Goal: Information Seeking & Learning: Learn about a topic

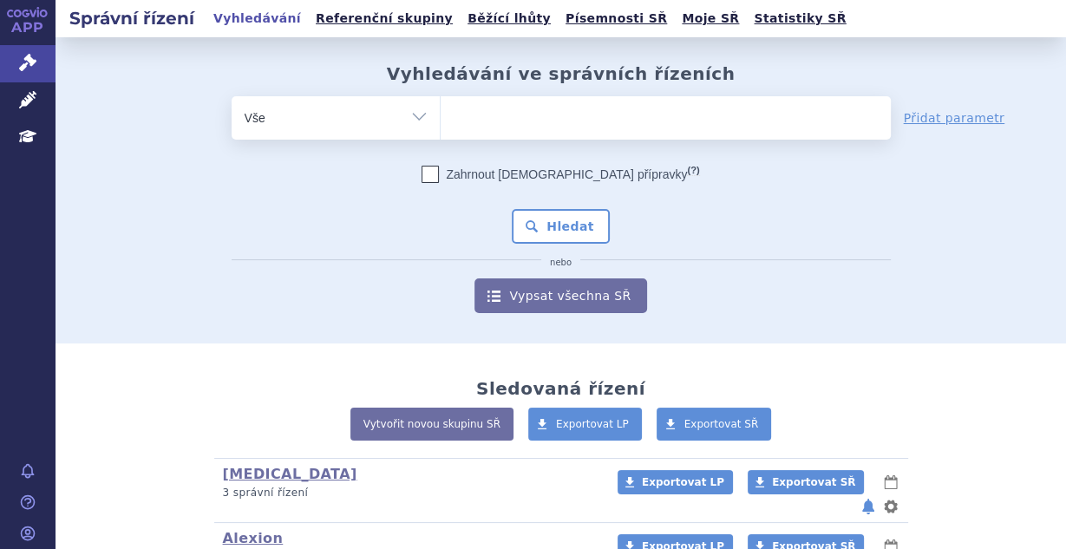
click at [478, 128] on ul at bounding box center [665, 114] width 450 height 36
click at [440, 128] on select at bounding box center [440, 116] width 1 height 43
type input "du"
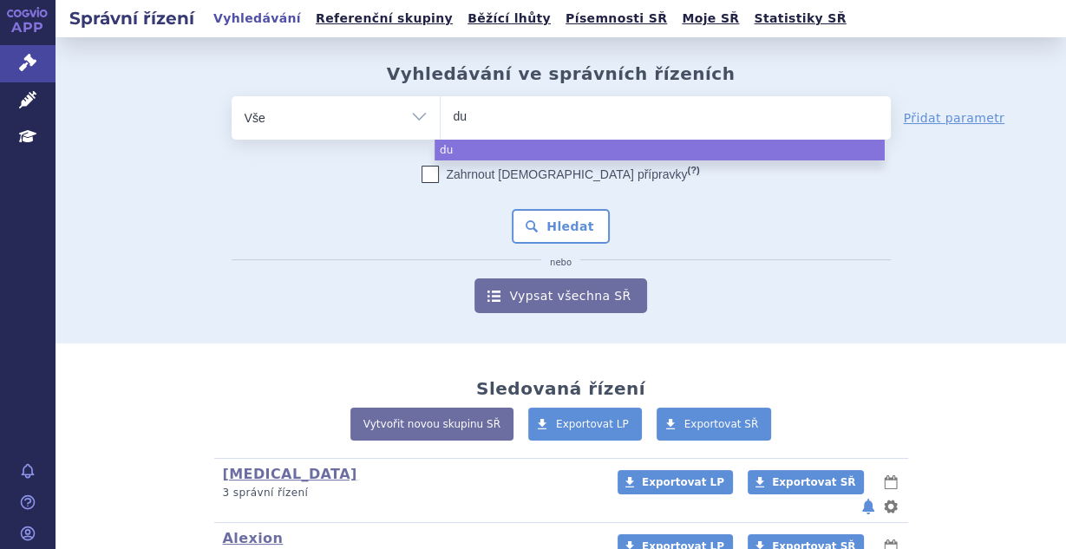
type input "dup"
type input "dupi"
type input "dupix"
type input "dupixen"
type input "dupixent"
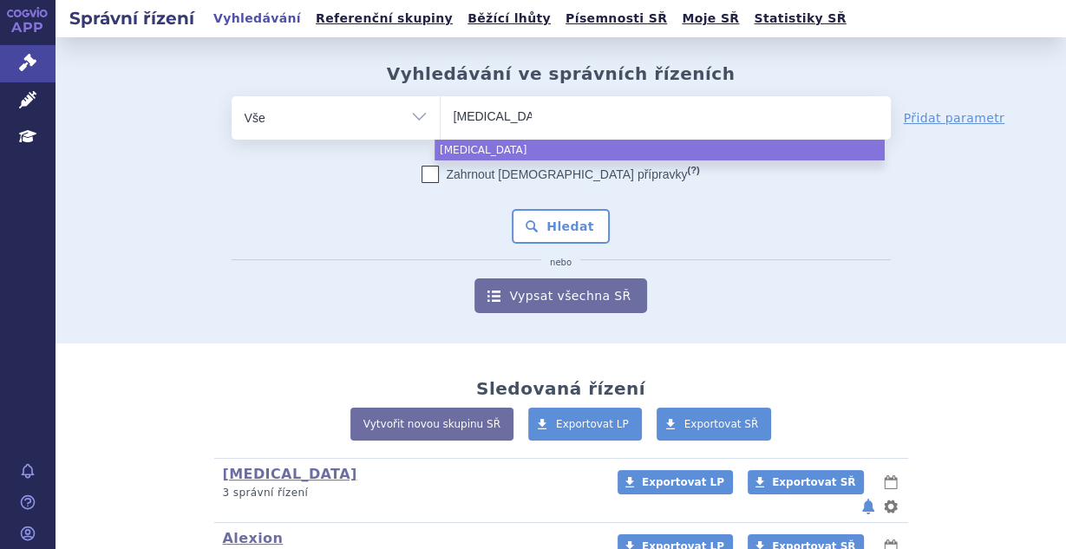
select select "dupixent"
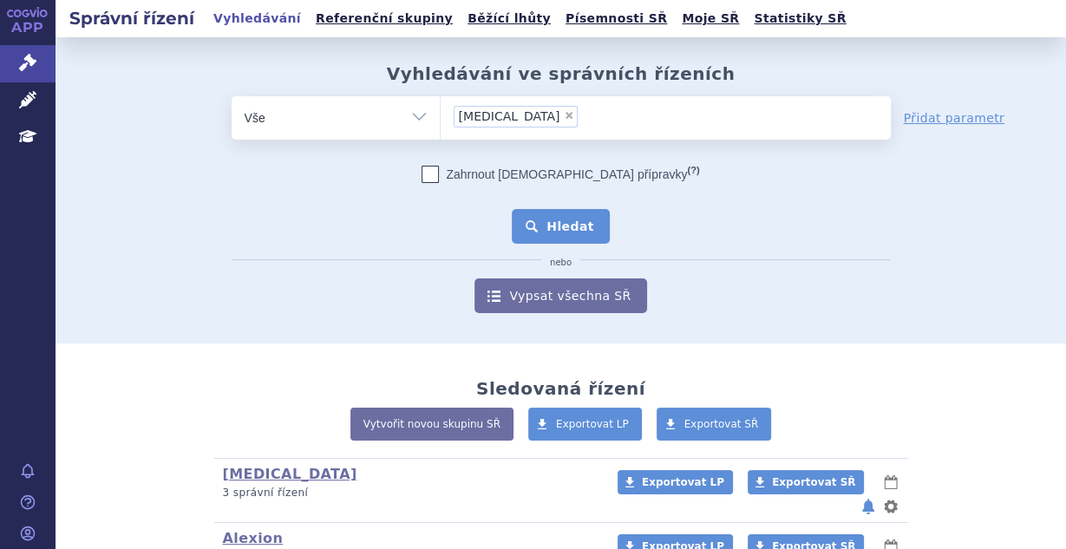
click at [539, 219] on button "Hledat" at bounding box center [561, 226] width 98 height 35
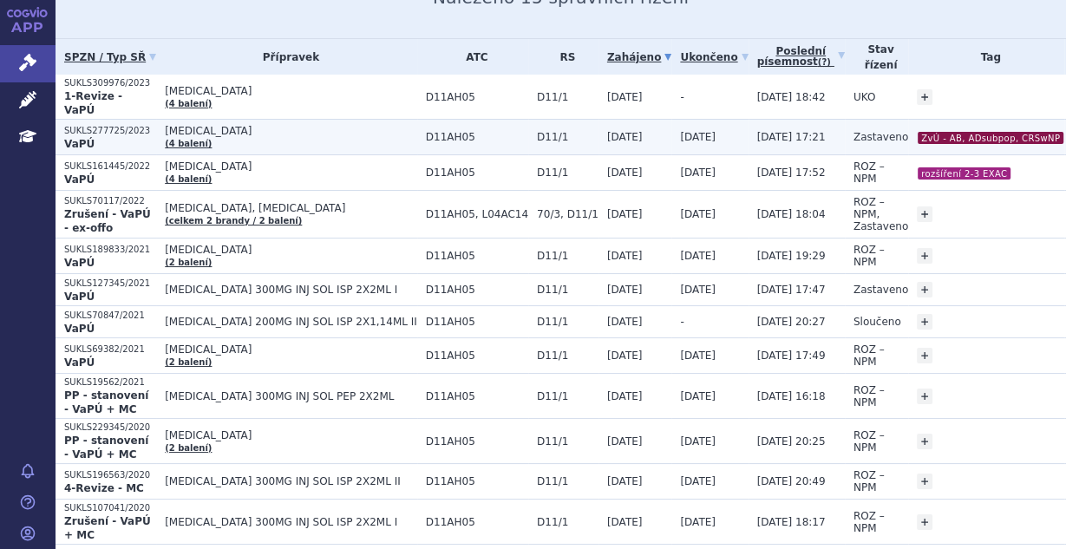
scroll to position [186, 0]
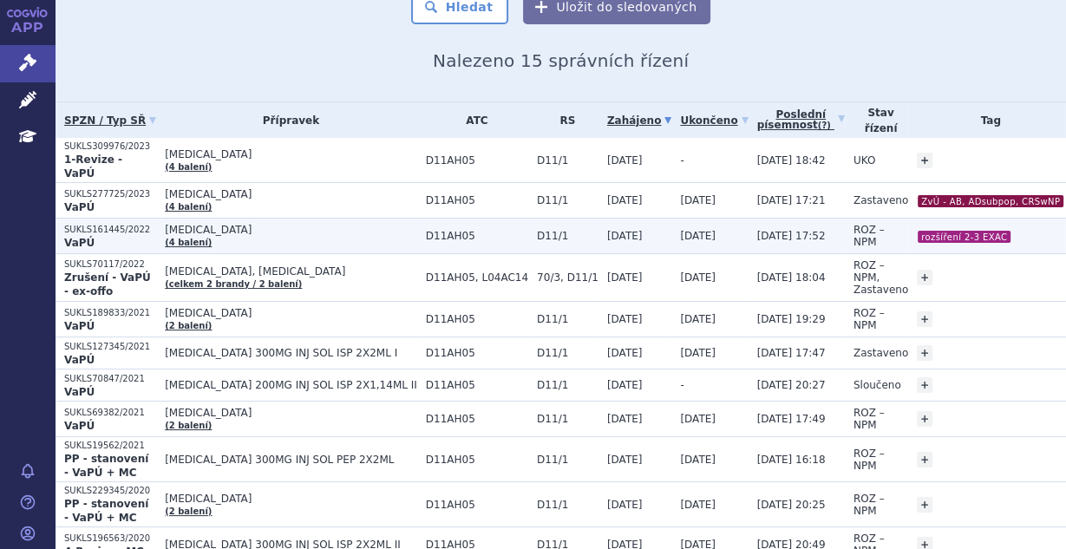
click at [598, 218] on td "02.08.2022" at bounding box center [634, 236] width 73 height 36
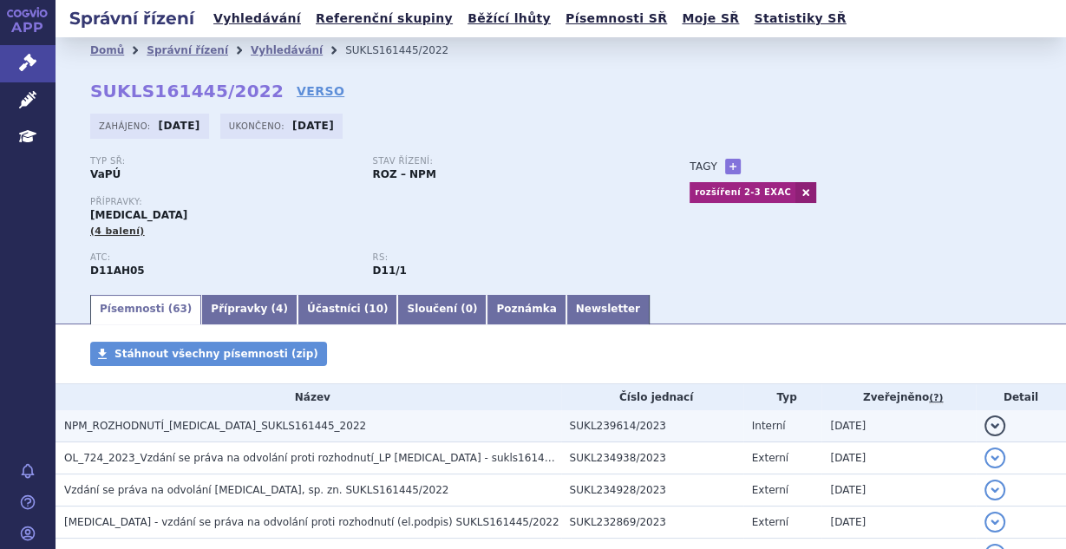
click at [314, 427] on h3 "NPM_ROZHODNUTÍ_DUPIXENT_SUKLS161445_2022" at bounding box center [312, 425] width 497 height 17
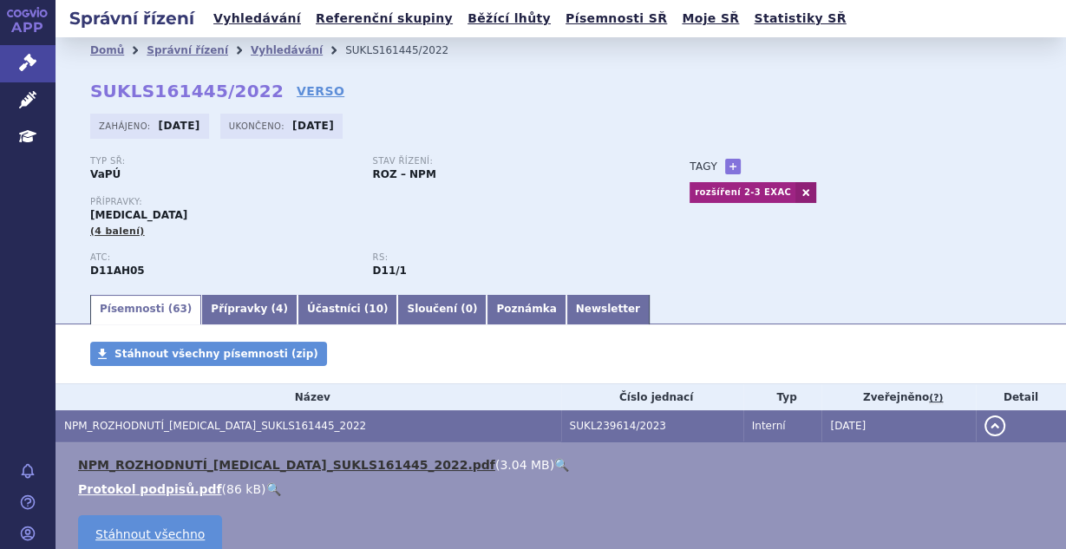
click at [316, 463] on link "NPM_ROZHODNUTÍ_DUPIXENT_SUKLS161445_2022.pdf" at bounding box center [286, 465] width 417 height 14
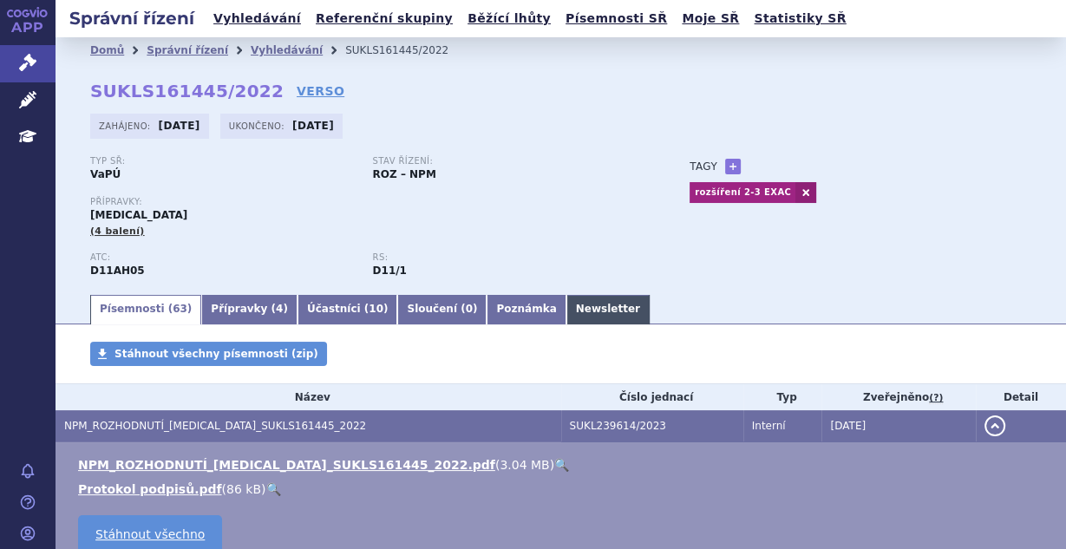
click at [566, 303] on link "Newsletter" at bounding box center [607, 309] width 83 height 29
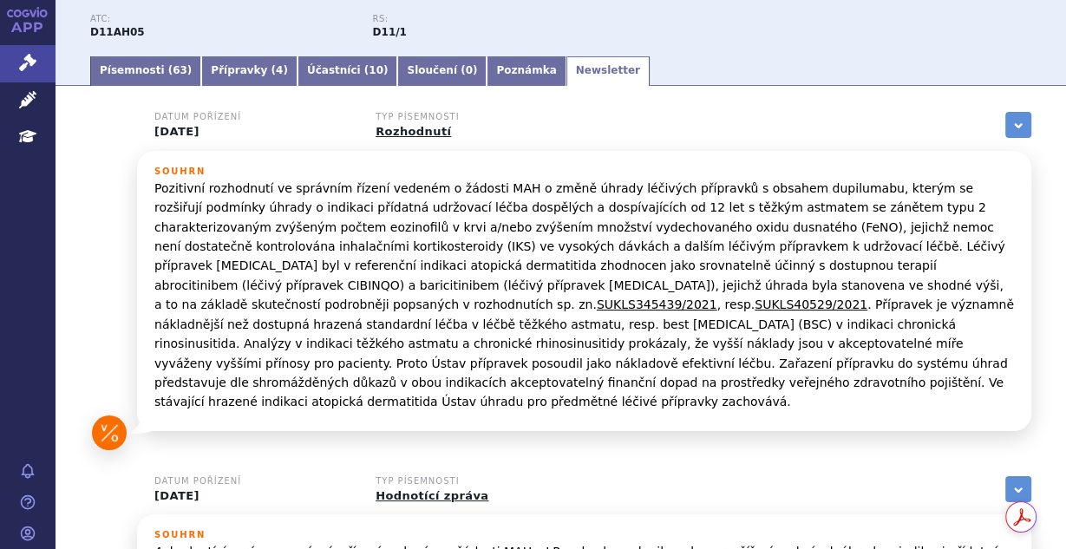
scroll to position [46, 0]
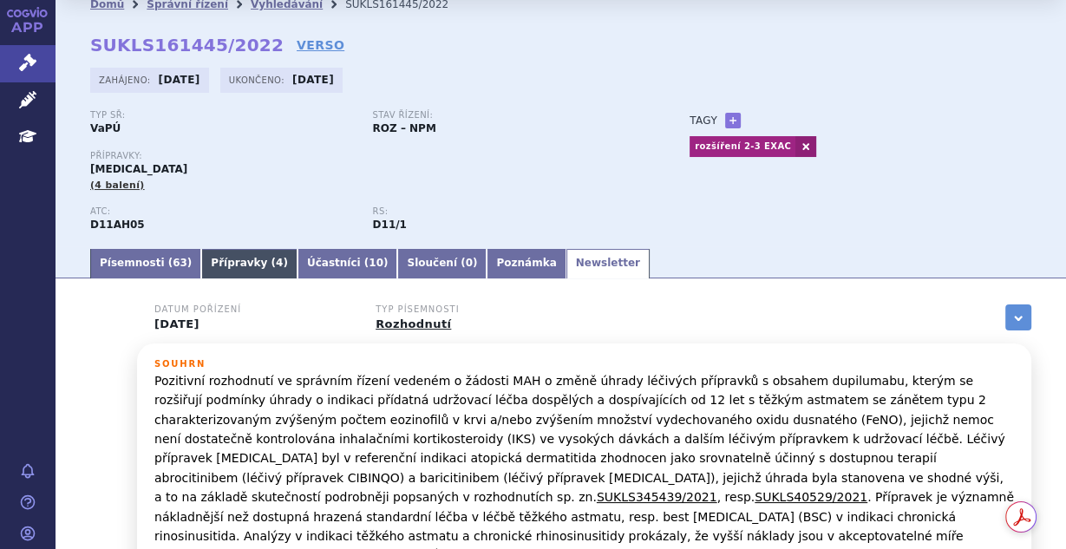
click at [201, 264] on link "Přípravky ( 4 )" at bounding box center [249, 263] width 96 height 29
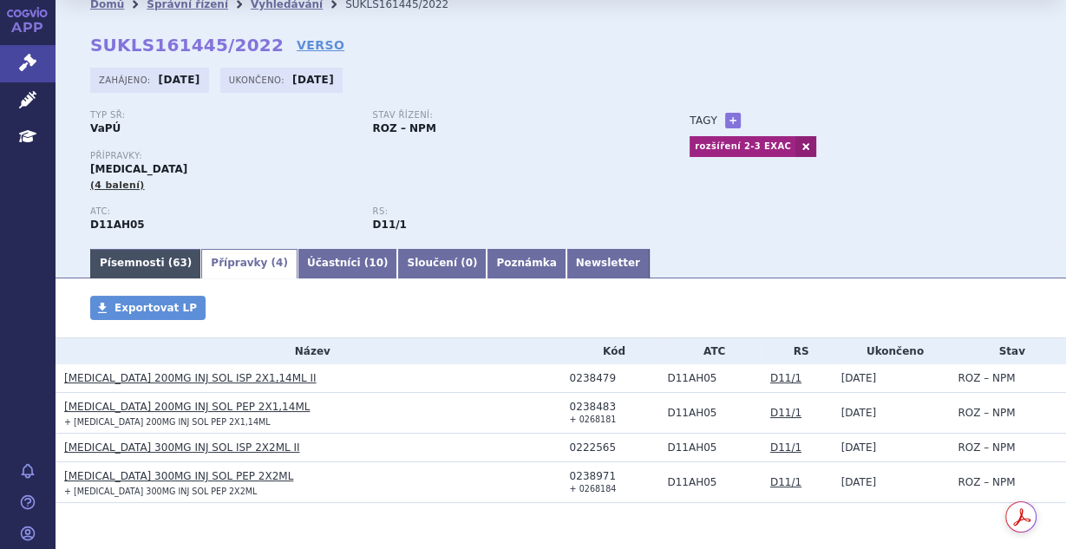
click at [145, 264] on link "Písemnosti ( 63 )" at bounding box center [145, 263] width 111 height 29
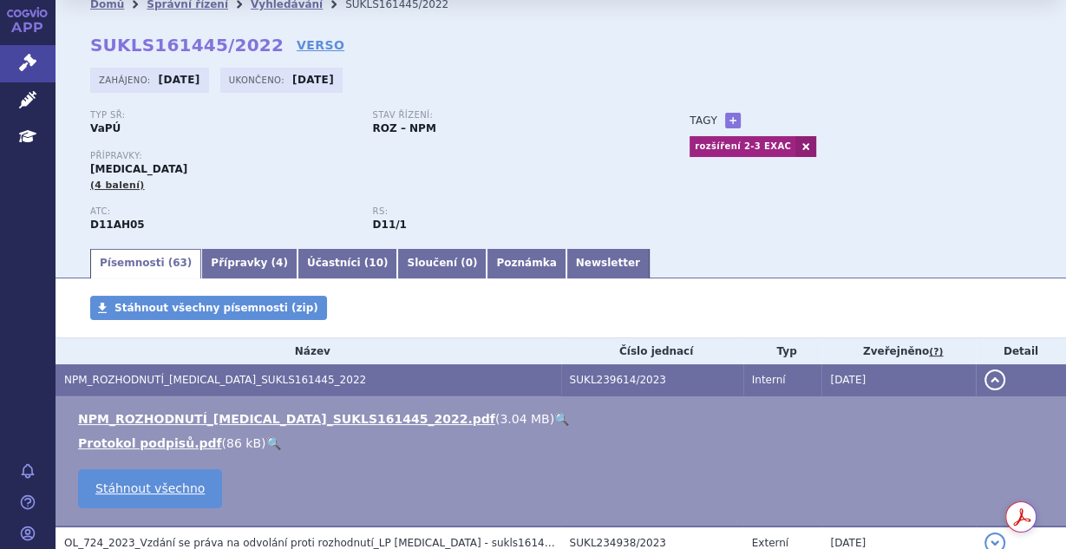
click at [234, 406] on td "NPM_ROZHODNUTÍ_[MEDICAL_DATA]_SUKLS161445_2022.pdf ( 3.04 MB ) 🔍 Protokol podpi…" at bounding box center [560, 461] width 1010 height 131
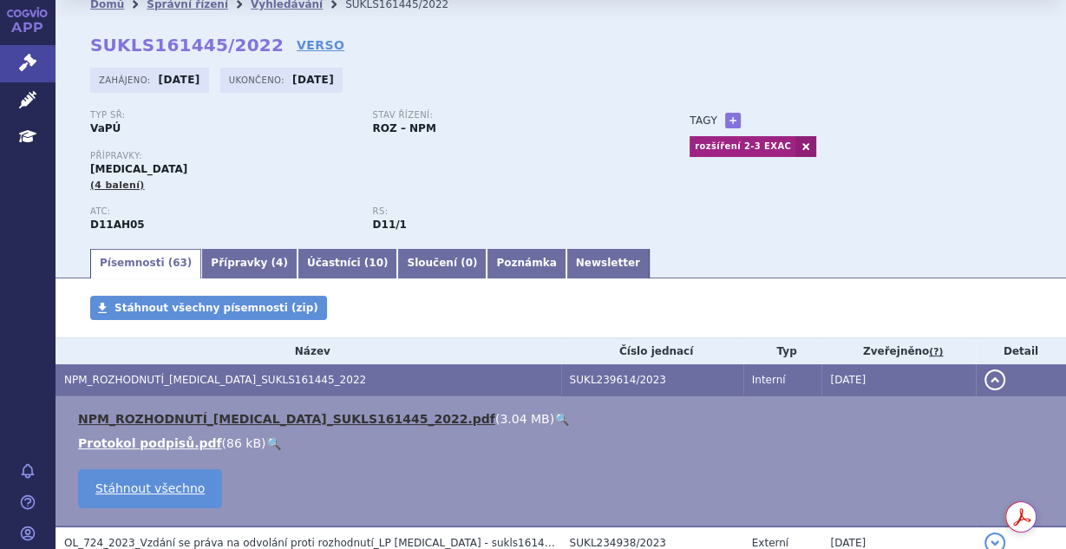
click at [238, 416] on link "NPM_ROZHODNUTÍ_[MEDICAL_DATA]_SUKLS161445_2022.pdf" at bounding box center [286, 419] width 417 height 14
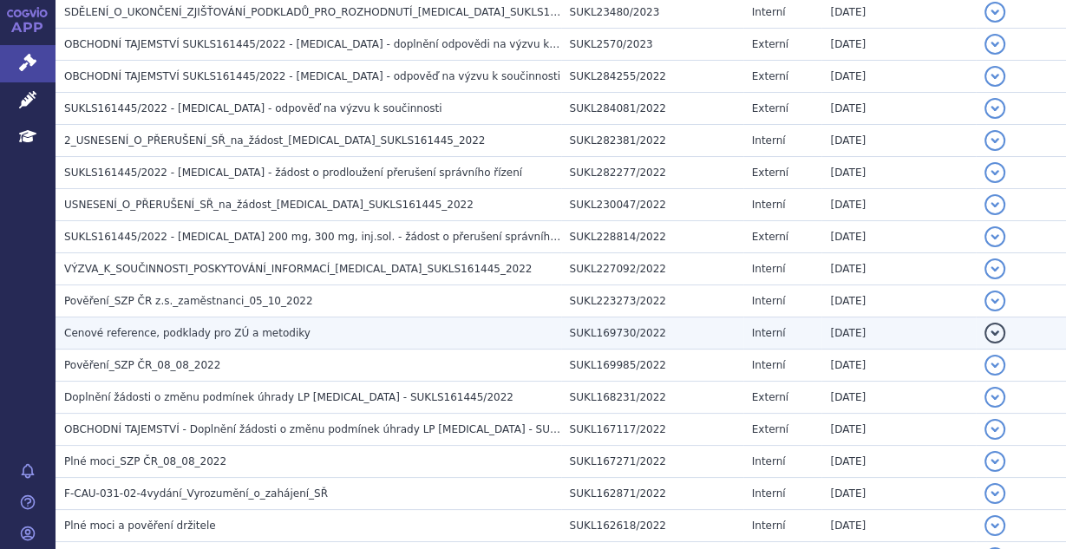
scroll to position [1803, 0]
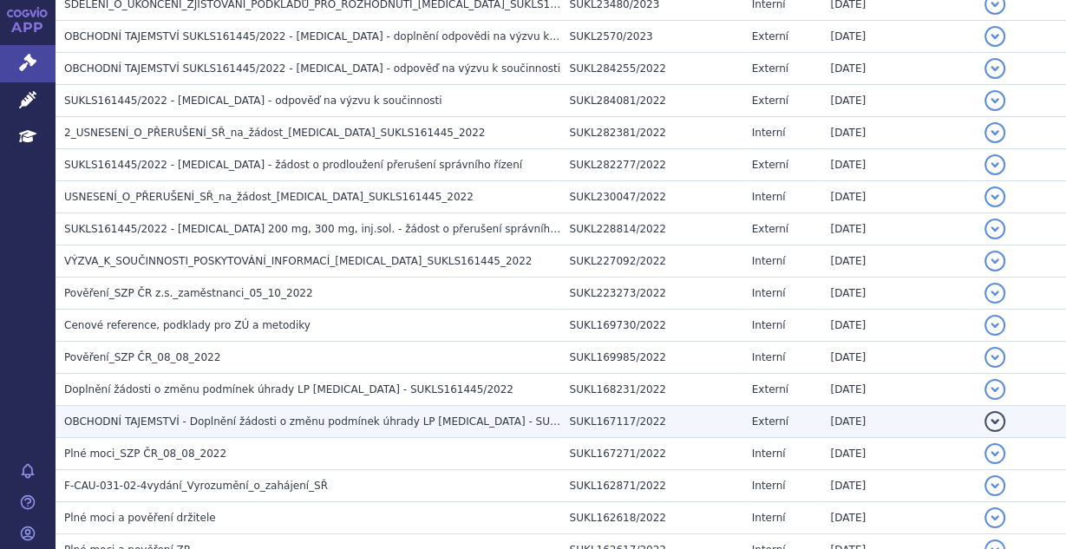
click at [220, 415] on span "OBCHODNÍ TAJEMSTVÍ - Doplnění žádosti o změnu podmínek úhrady LP [MEDICAL_DATA]…" at bounding box center [351, 421] width 574 height 12
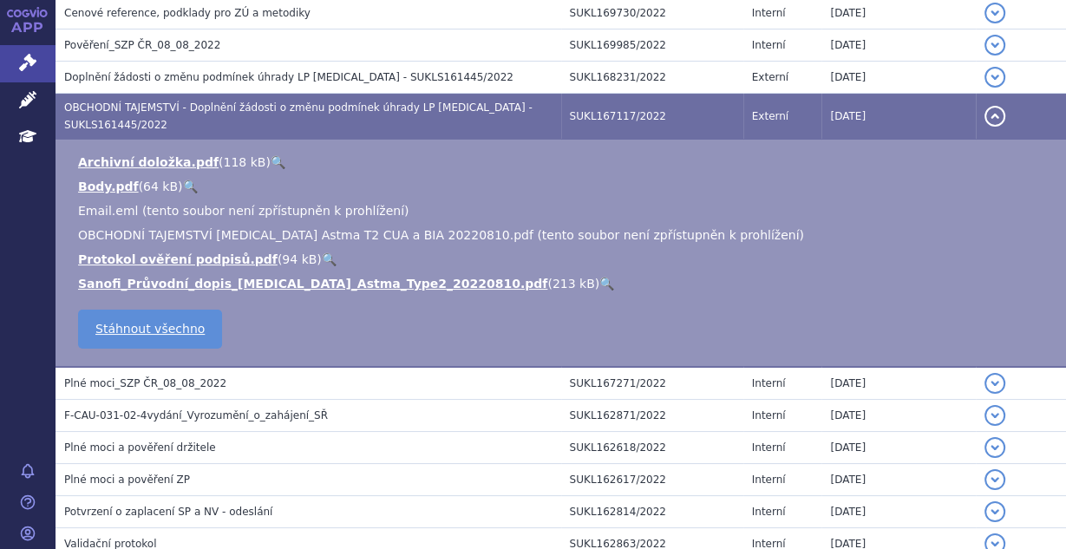
scroll to position [2088, 0]
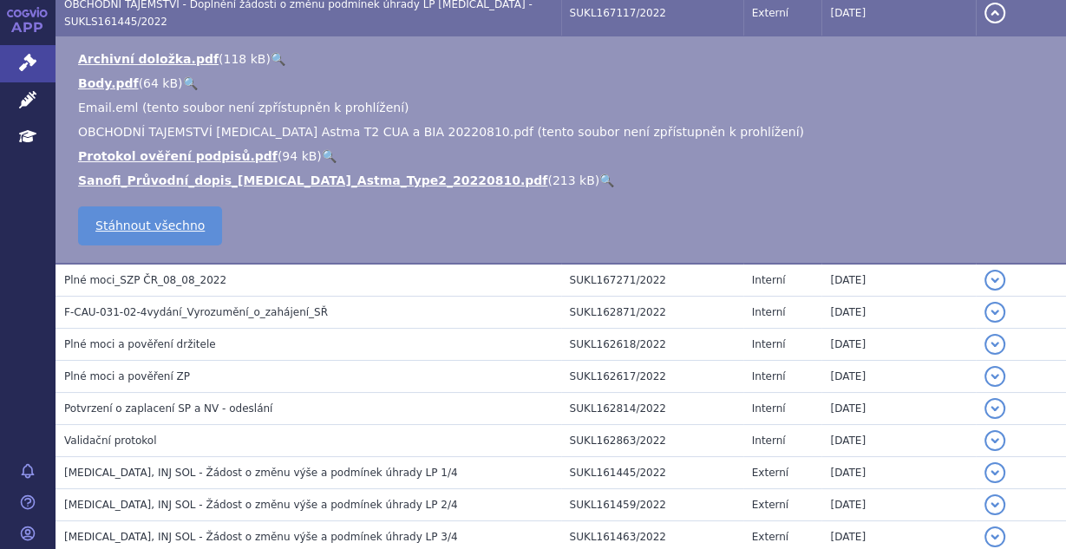
click at [250, 466] on span "[MEDICAL_DATA], INJ SOL - Žádost o změnu výše a podmínek úhrady LP 1/4" at bounding box center [261, 472] width 394 height 12
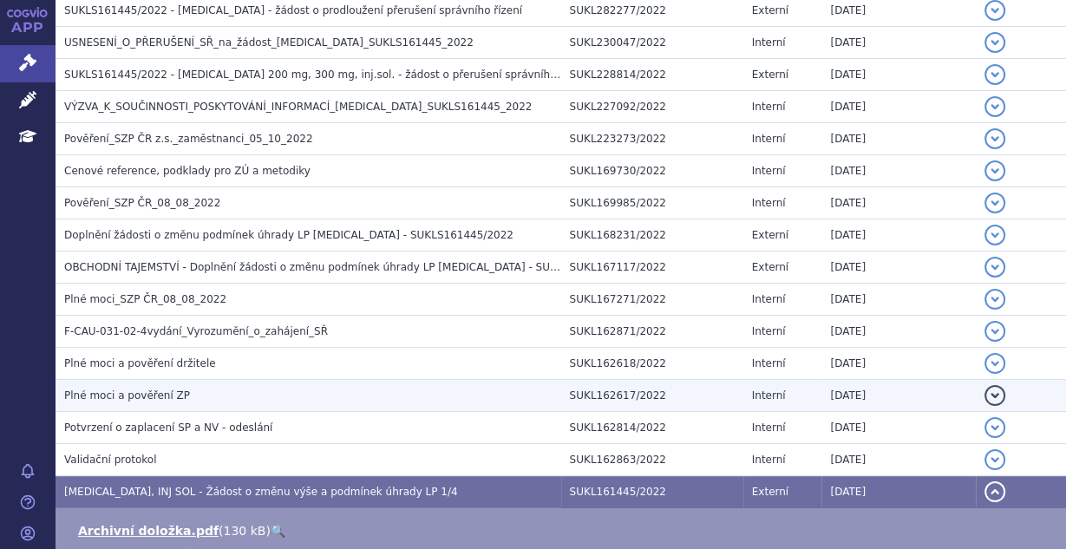
scroll to position [1810, 0]
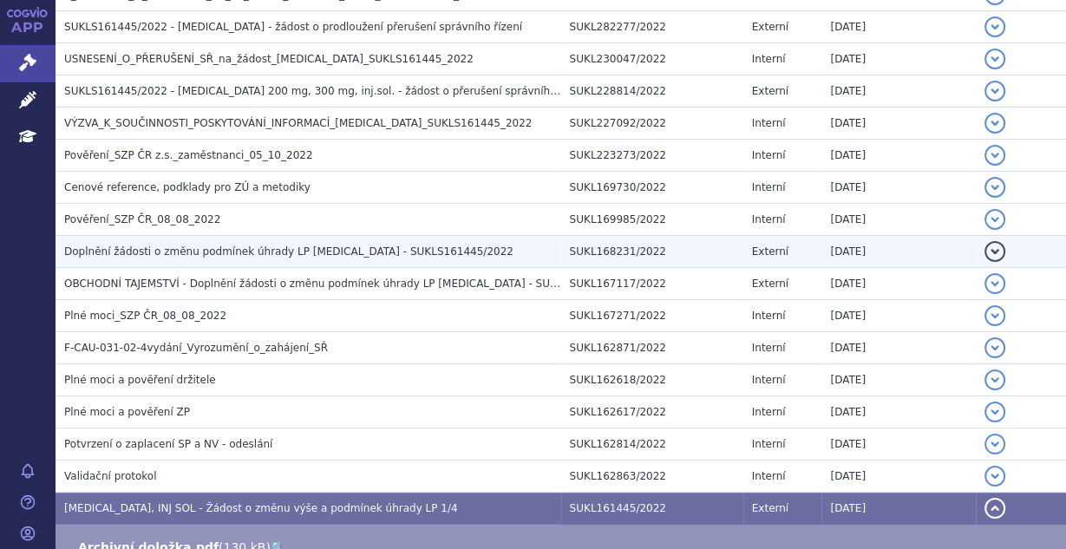
click at [234, 245] on span "Doplnění žádosti o změnu podmínek úhrady LP [MEDICAL_DATA] - SUKLS161445/2022" at bounding box center [288, 251] width 449 height 12
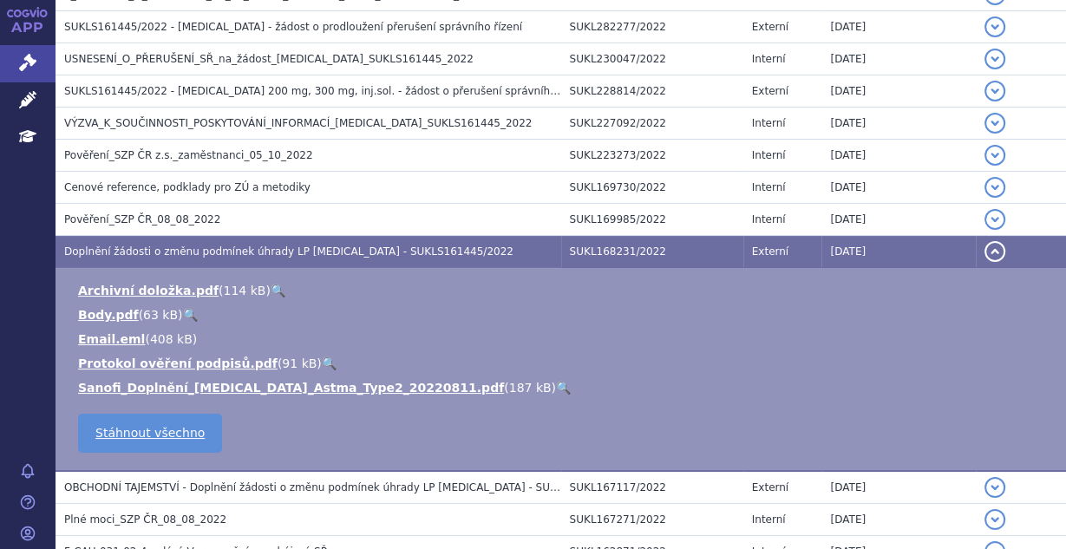
scroll to position [1764, 0]
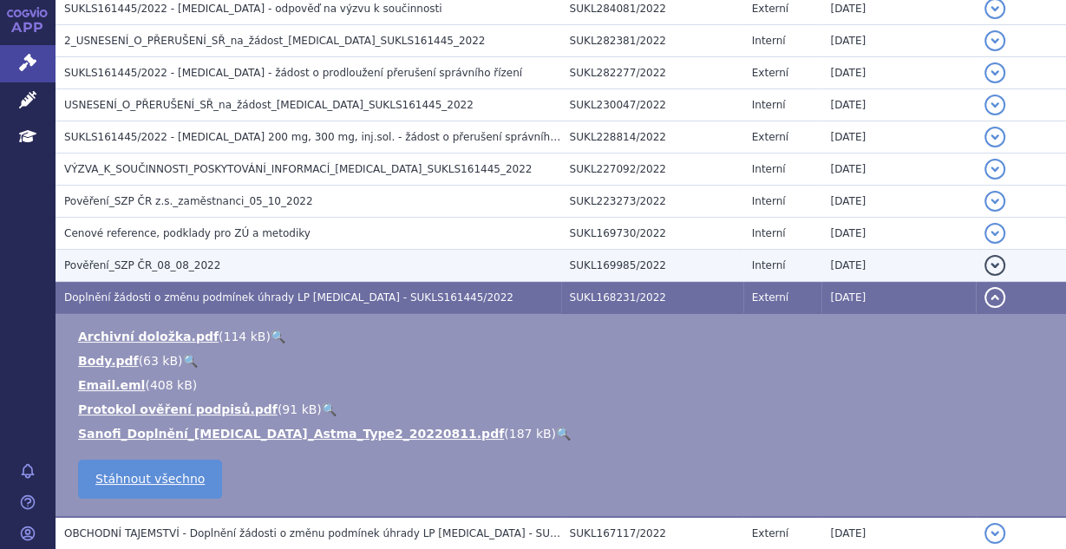
click at [232, 250] on td "Pověření_SZP ČR_08_08_2022" at bounding box center [307, 266] width 505 height 32
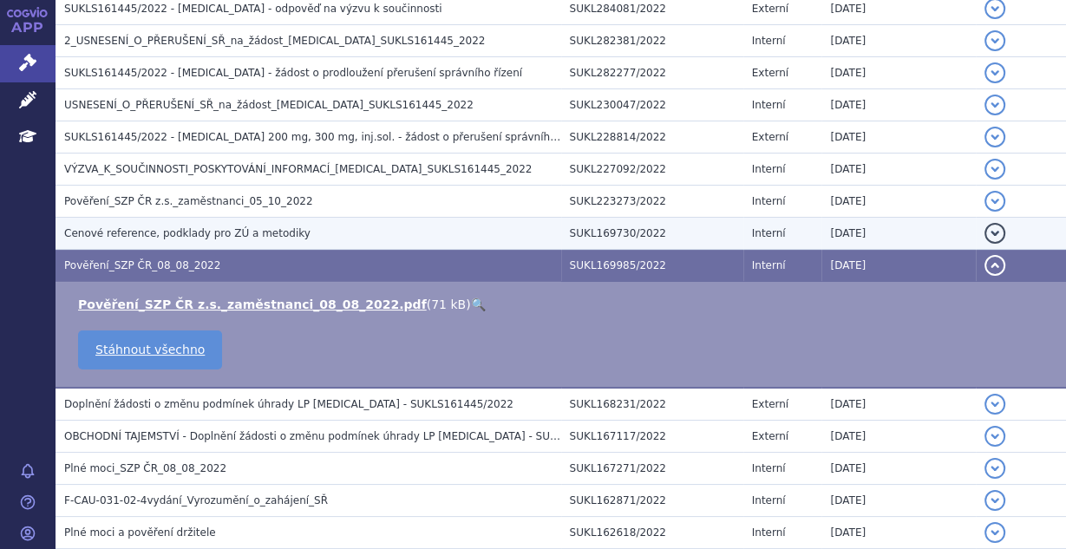
click at [233, 227] on span "Cenové reference, podklady pro ZÚ a metodiky" at bounding box center [187, 233] width 246 height 12
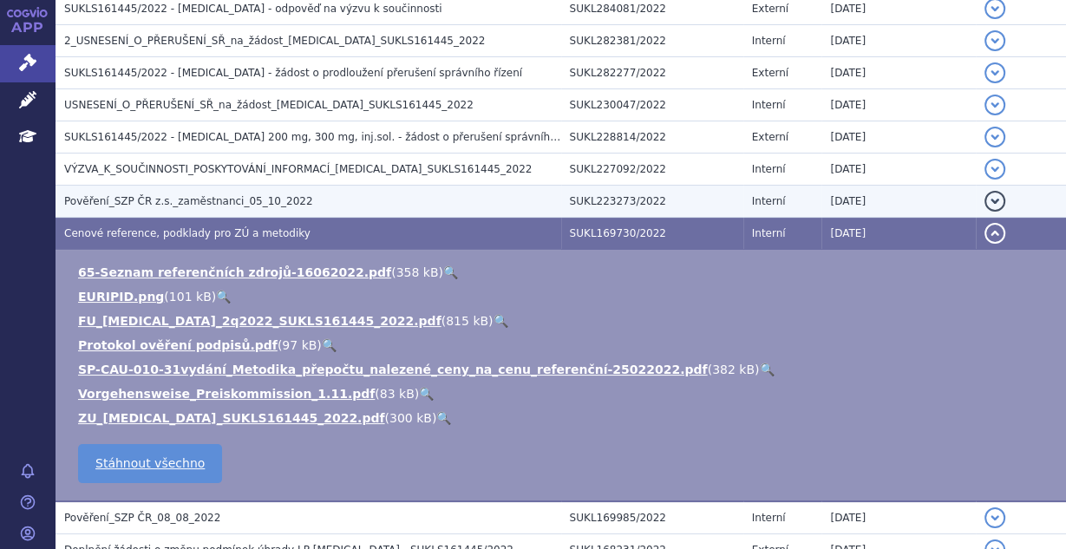
click at [237, 195] on span "Pověření_SZP ČR z.s._zaměstnanci_05_10_2022" at bounding box center [188, 201] width 248 height 12
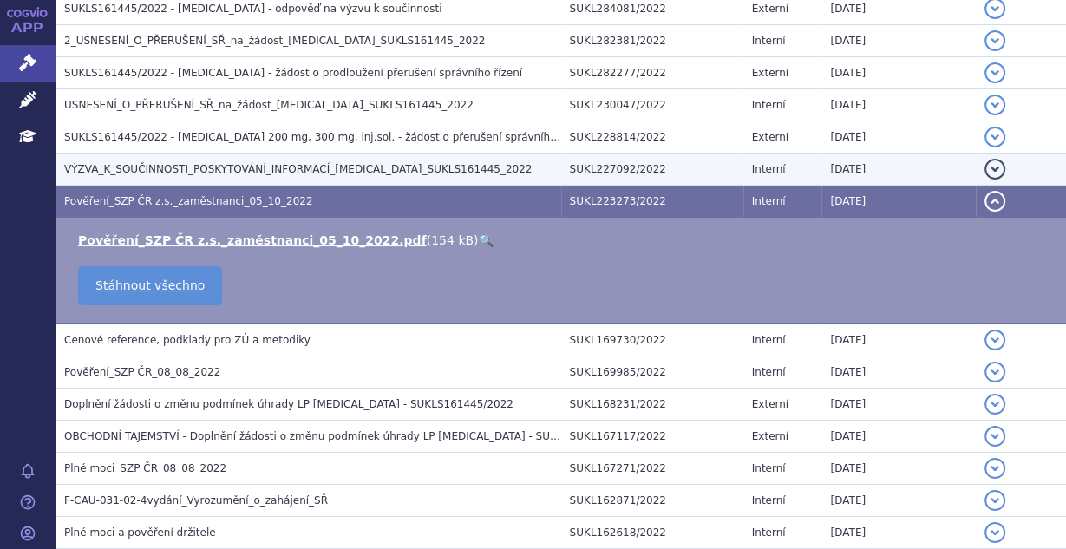
click at [246, 162] on h3 "VÝZVA_K_SOUČINNOSTI_POSKYTOVÁNÍ_INFORMACÍ_[MEDICAL_DATA]_SUKLS161445_2022" at bounding box center [312, 168] width 497 height 17
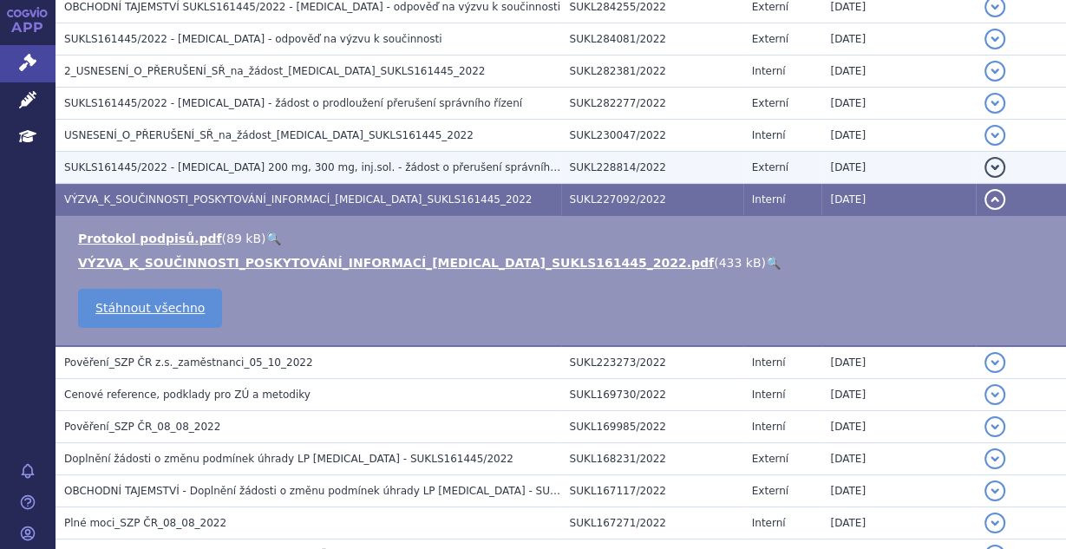
scroll to position [1719, 0]
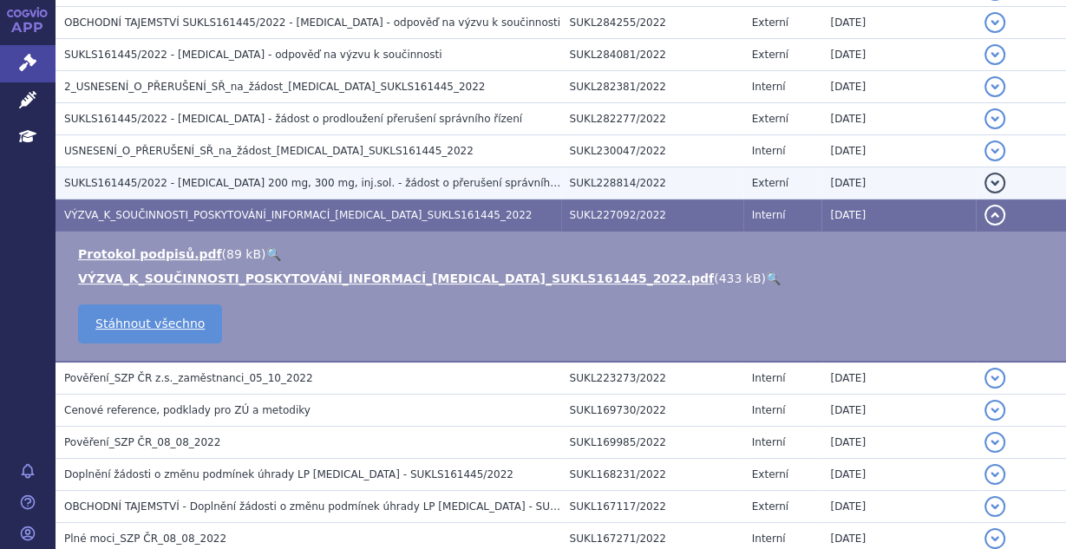
click at [254, 177] on span "SUKLS161445/2022 - [MEDICAL_DATA] 200 mg, 300 mg, inj.sol. - žádost o přerušení…" at bounding box center [326, 183] width 524 height 12
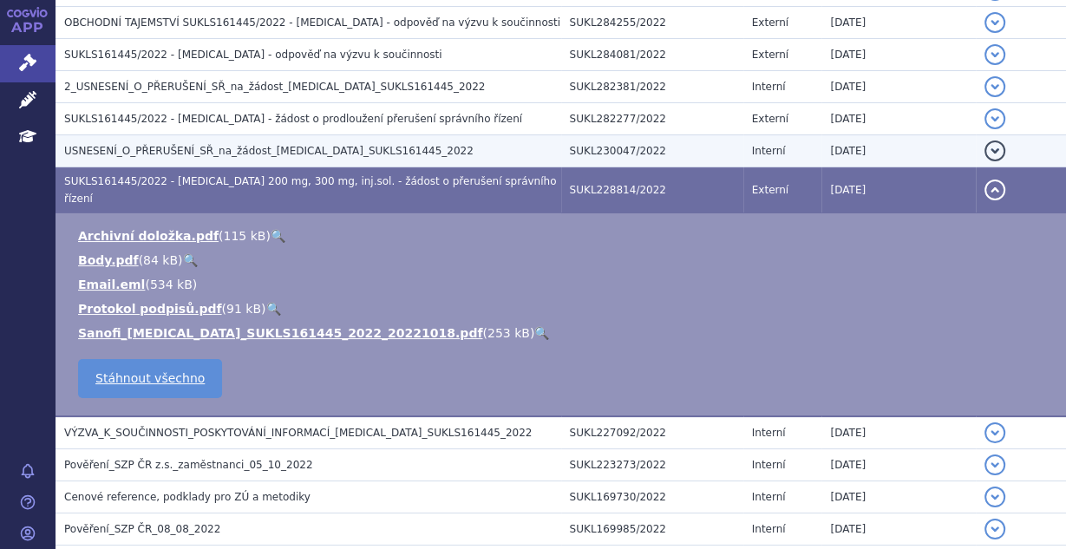
click at [259, 145] on span "USNESENÍ_O_PŘERUŠENÍ_SŘ_na_žádost_[MEDICAL_DATA]_SUKLS161445_2022" at bounding box center [268, 151] width 409 height 12
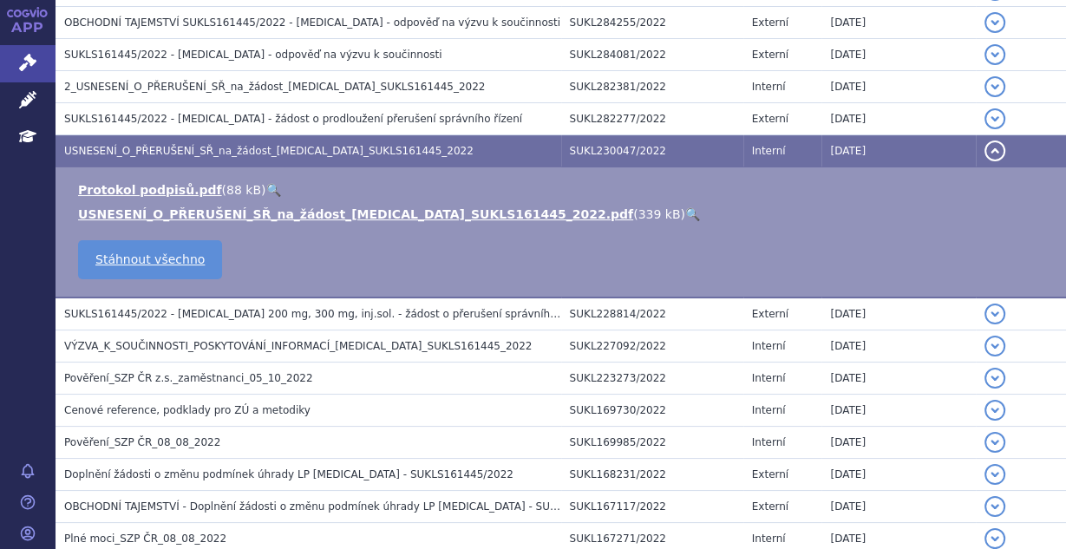
click at [254, 283] on td "Protokol podpisů.pdf ( 88 kB ) 🔍 USNESENÍ_O_PŘERUŠENÍ_SŘ_na_žádost_DUPIXENT_SUK…" at bounding box center [560, 232] width 1010 height 131
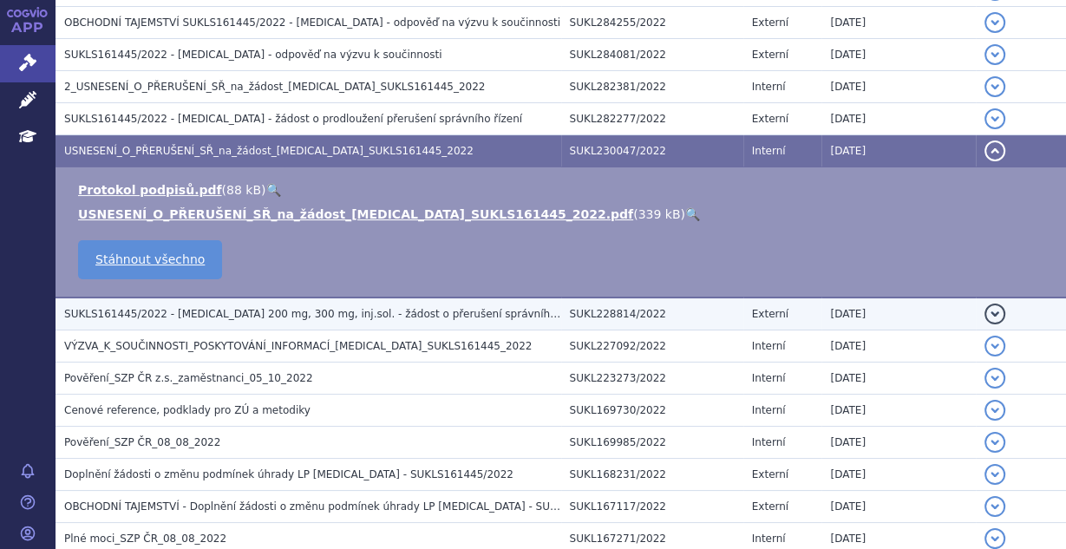
click at [257, 308] on span "SUKLS161445/2022 - [MEDICAL_DATA] 200 mg, 300 mg, inj.sol. - žádost o přerušení…" at bounding box center [326, 314] width 524 height 12
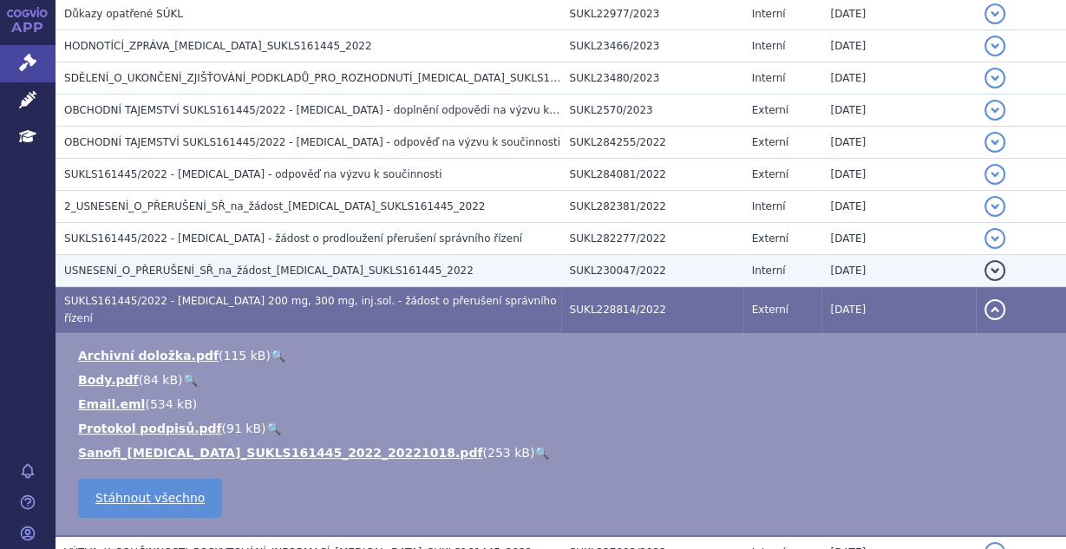
scroll to position [1580, 0]
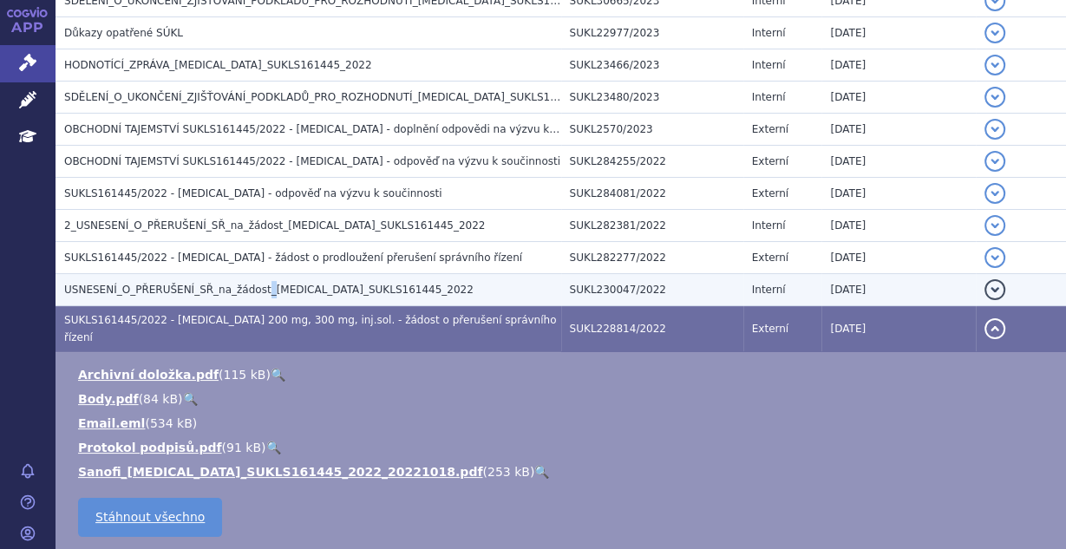
click at [247, 284] on span "USNESENÍ_O_PŘERUŠENÍ_SŘ_na_žádost_[MEDICAL_DATA]_SUKLS161445_2022" at bounding box center [268, 290] width 409 height 12
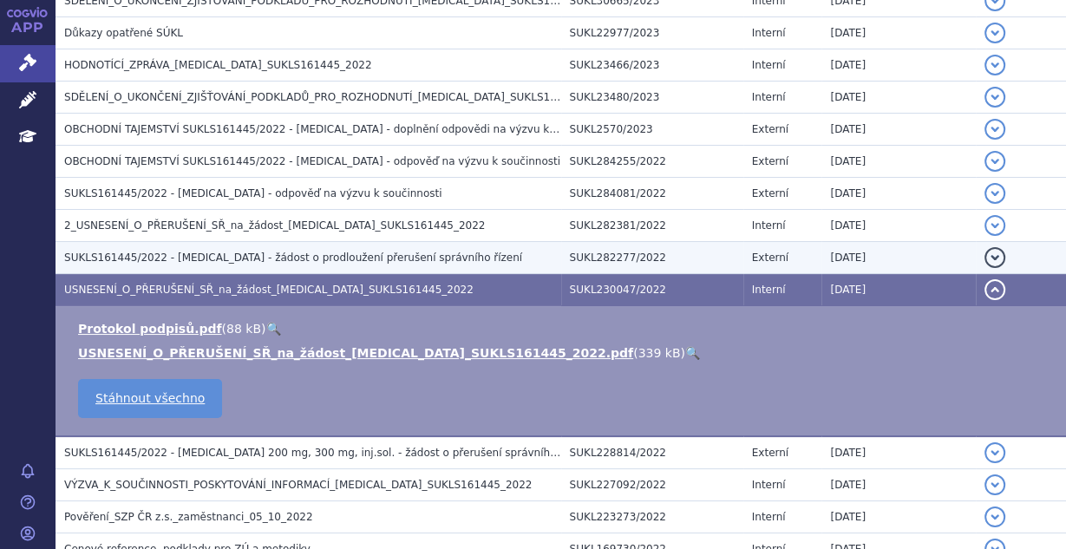
click at [251, 251] on span "SUKLS161445/2022 - [MEDICAL_DATA] - žádost o prodloužení přerušení správního ří…" at bounding box center [293, 257] width 458 height 12
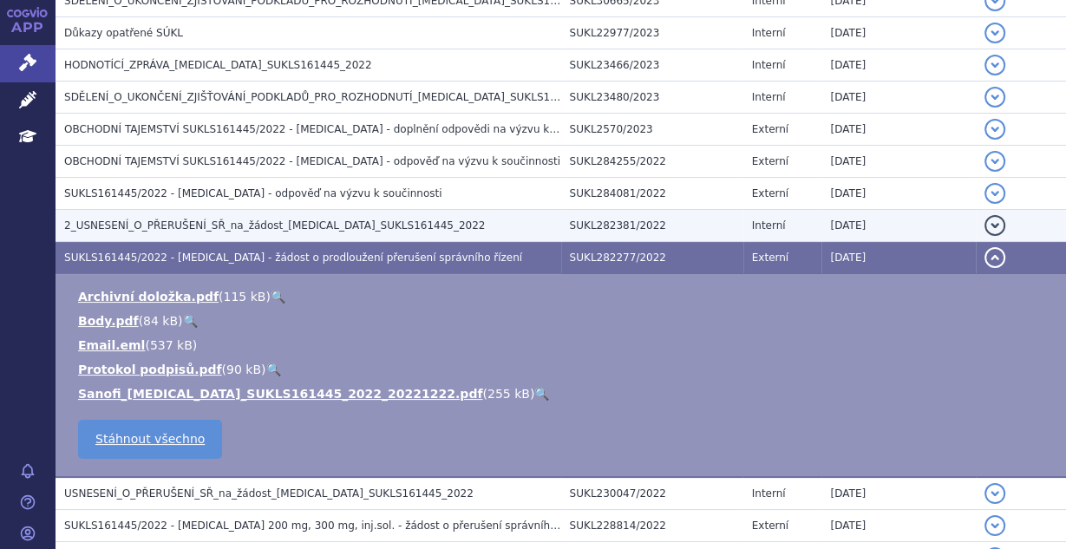
click at [256, 219] on span "2_USNESENÍ_O_PŘERUŠENÍ_SŘ_na_žádost_[MEDICAL_DATA]_SUKLS161445_2022" at bounding box center [274, 225] width 421 height 12
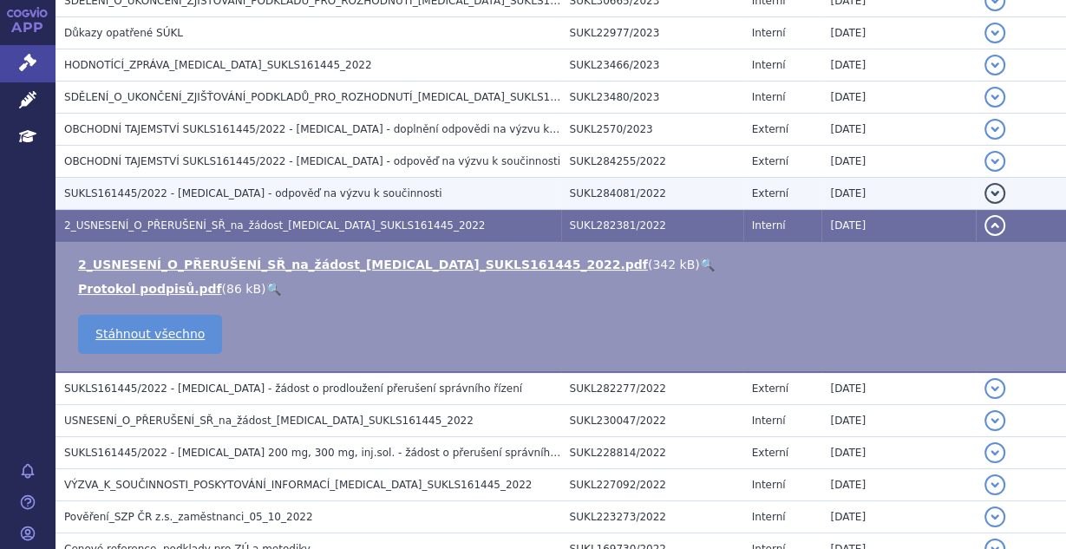
click at [260, 187] on span "SUKLS161445/2022 - [MEDICAL_DATA] - odpověď na výzvu k součinnosti" at bounding box center [253, 193] width 378 height 12
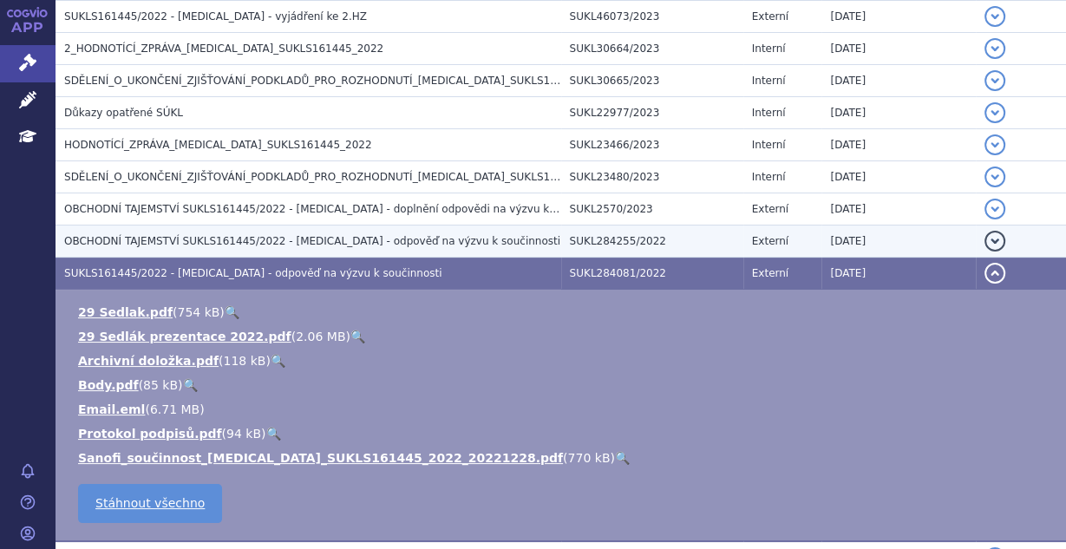
scroll to position [1487, 0]
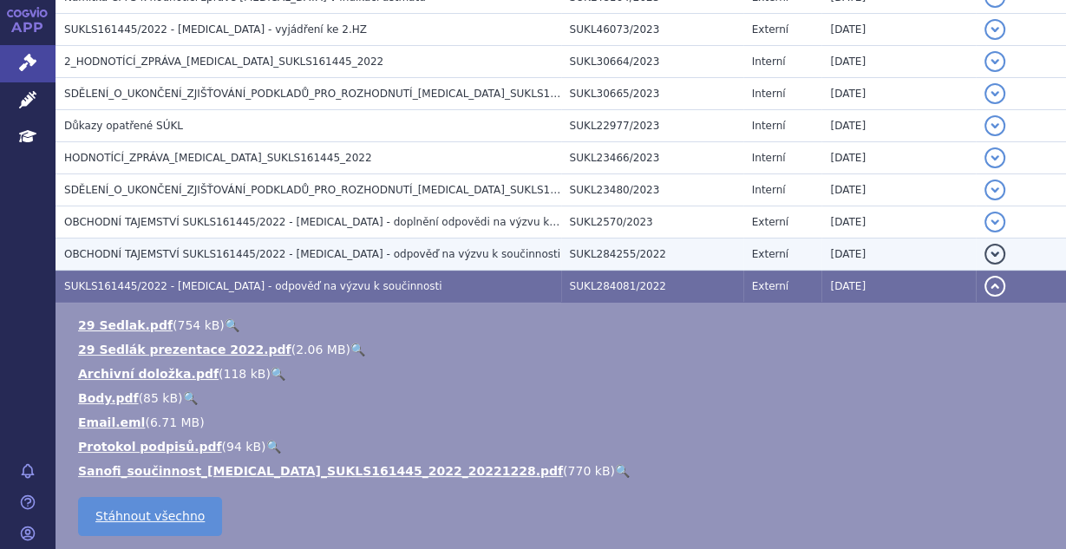
click at [277, 248] on span "OBCHODNÍ TAJEMSTVÍ SUKLS161445/2022 - [MEDICAL_DATA] - odpověď na výzvu k souči…" at bounding box center [312, 254] width 496 height 12
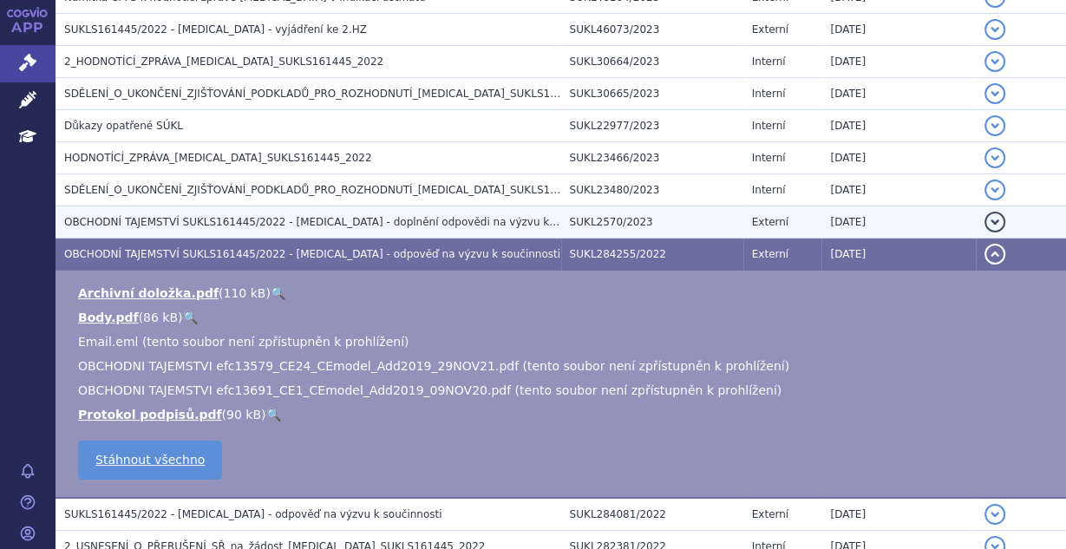
click at [312, 216] on span "OBCHODNÍ TAJEMSTVÍ SUKLS161445/2022 - [MEDICAL_DATA] - doplnění odpovědi na výz…" at bounding box center [337, 222] width 547 height 12
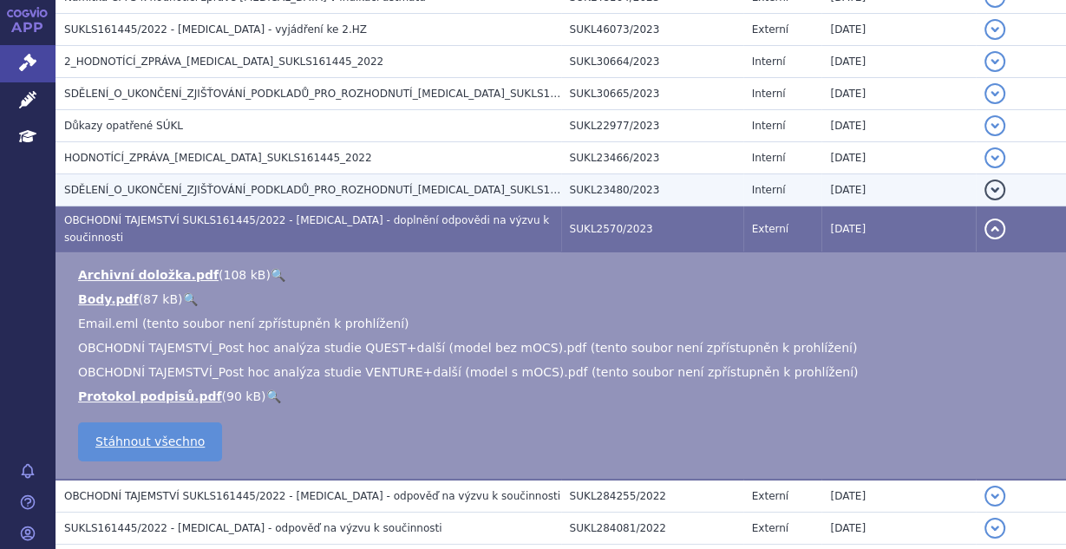
drag, startPoint x: 325, startPoint y: 183, endPoint x: 325, endPoint y: 197, distance: 13.9
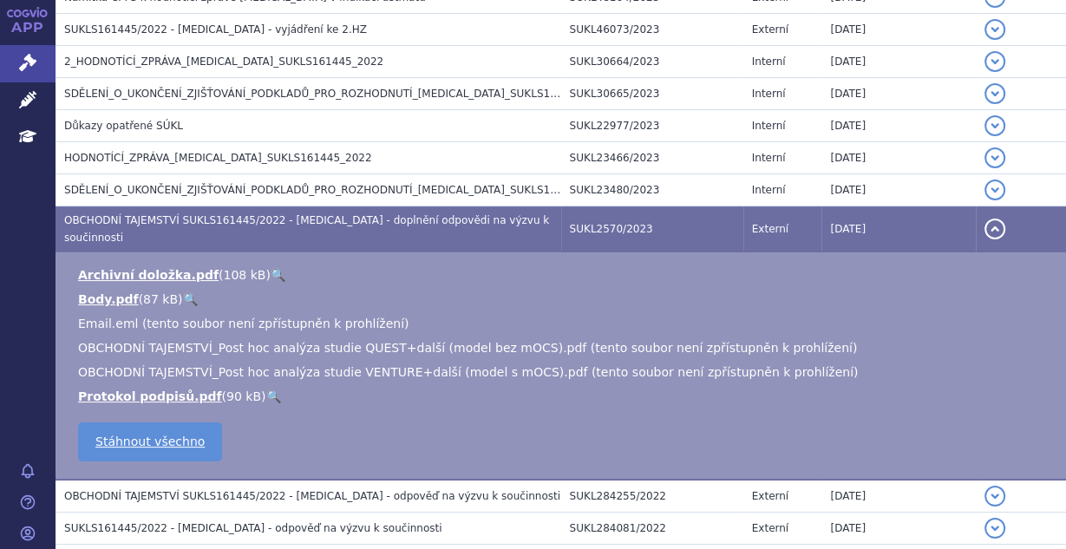
click at [325, 184] on span "SDĚLENÍ_O_UKONČENÍ_ZJIŠŤOVÁNÍ_PODKLADŮ_PRO_ROZHODNUTÍ_[MEDICAL_DATA]_SUKLS16144…" at bounding box center [339, 190] width 551 height 12
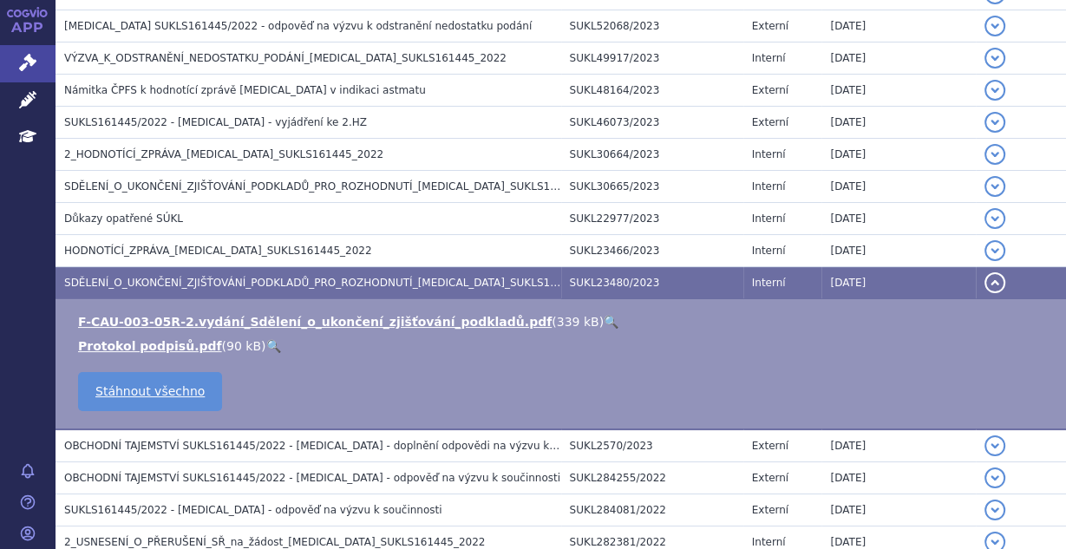
scroll to position [1348, 0]
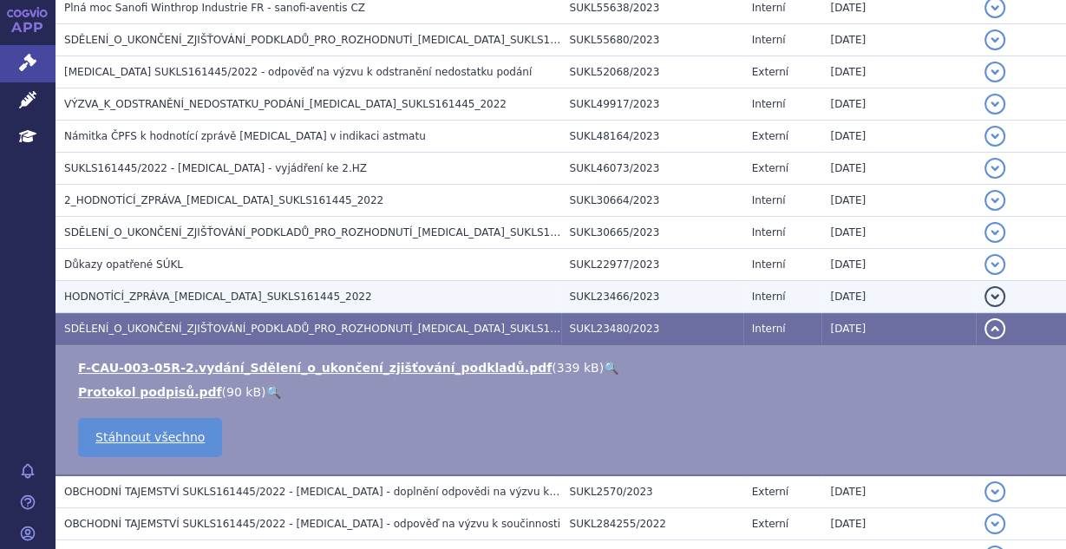
click at [339, 281] on td "HODNOTÍCÍ_ZPRÁVA_[MEDICAL_DATA]_SUKLS161445_2022" at bounding box center [307, 297] width 505 height 32
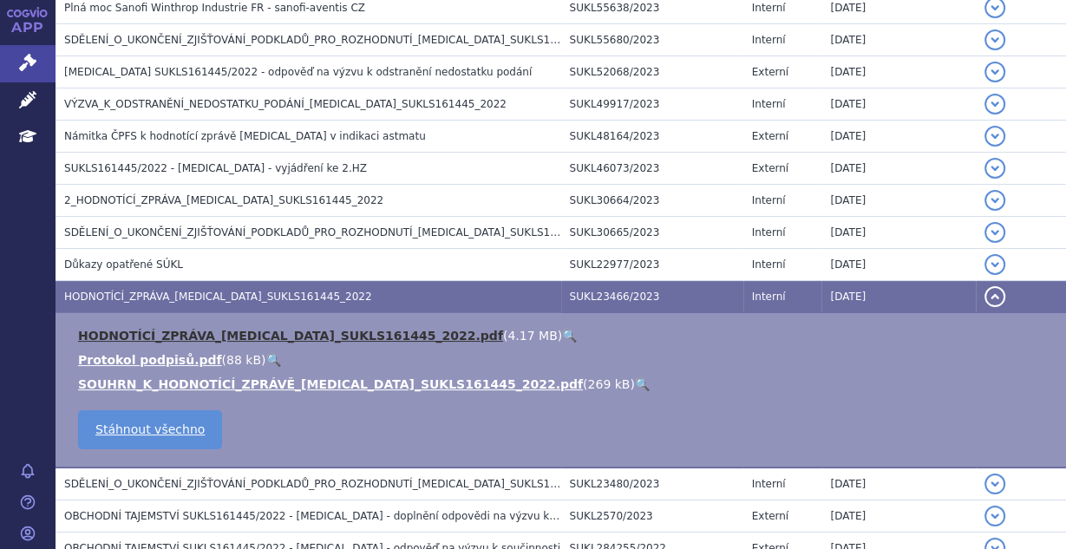
click at [309, 329] on link "HODNOTÍCÍ_ZPRÁVA_[MEDICAL_DATA]_SUKLS161445_2022.pdf" at bounding box center [290, 336] width 425 height 14
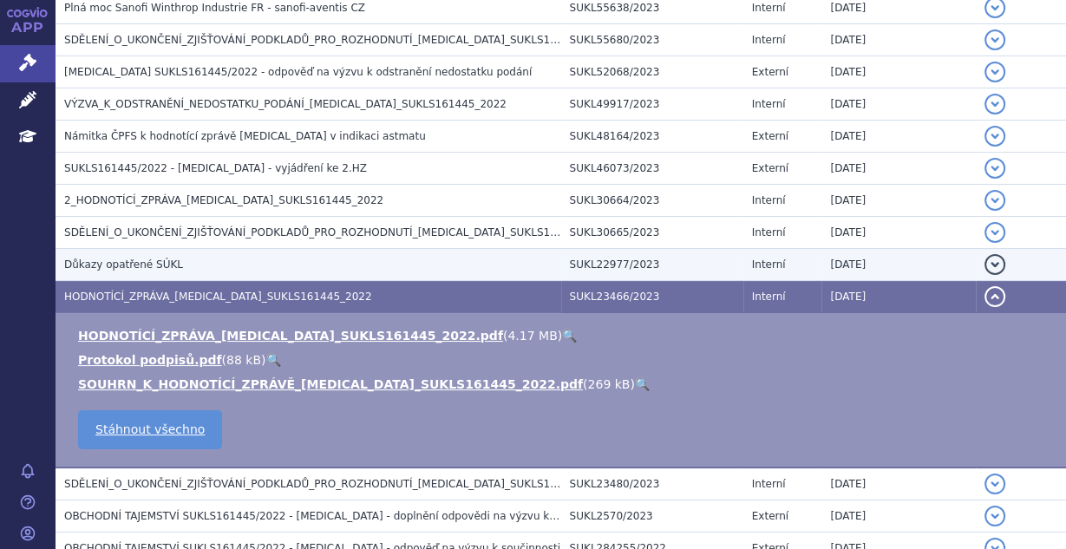
click at [161, 258] on span "Důkazy opatřené SÚKL" at bounding box center [123, 264] width 119 height 12
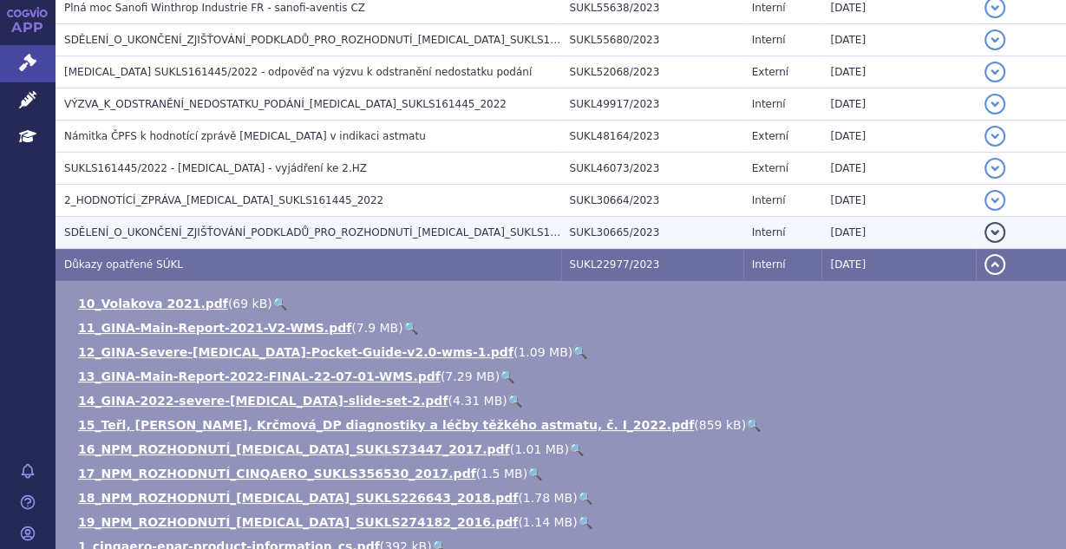
click at [170, 226] on span "SDĚLENÍ_O_UKONČENÍ_ZJIŠŤOVÁNÍ_PODKLADŮ_PRO_ROZHODNUTÍ_[MEDICAL_DATA]_SUKLS16144…" at bounding box center [339, 232] width 551 height 12
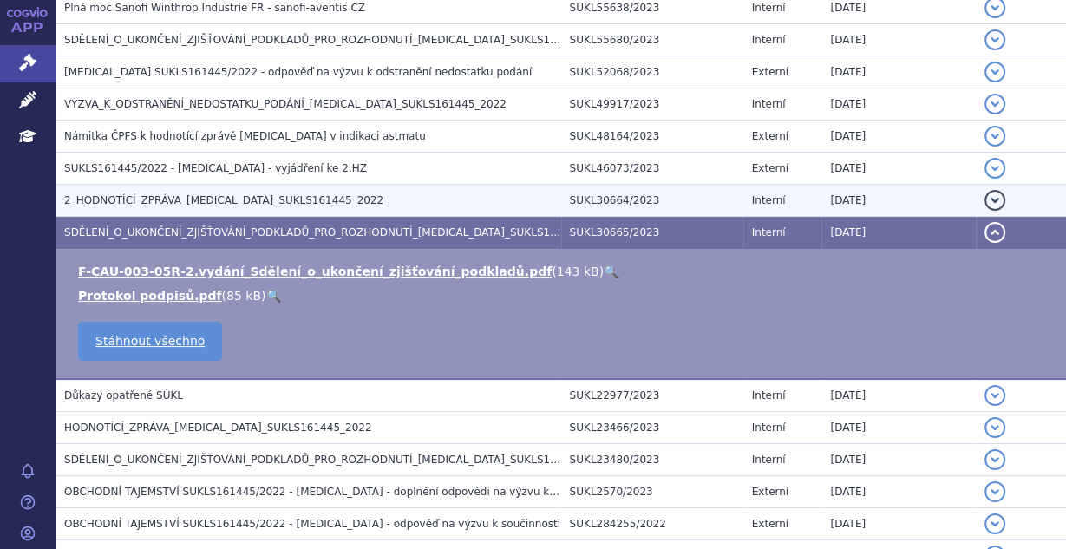
click at [187, 194] on span "2_HODNOTÍCÍ_ZPRÁVA_[MEDICAL_DATA]_SUKLS161445_2022" at bounding box center [223, 200] width 319 height 12
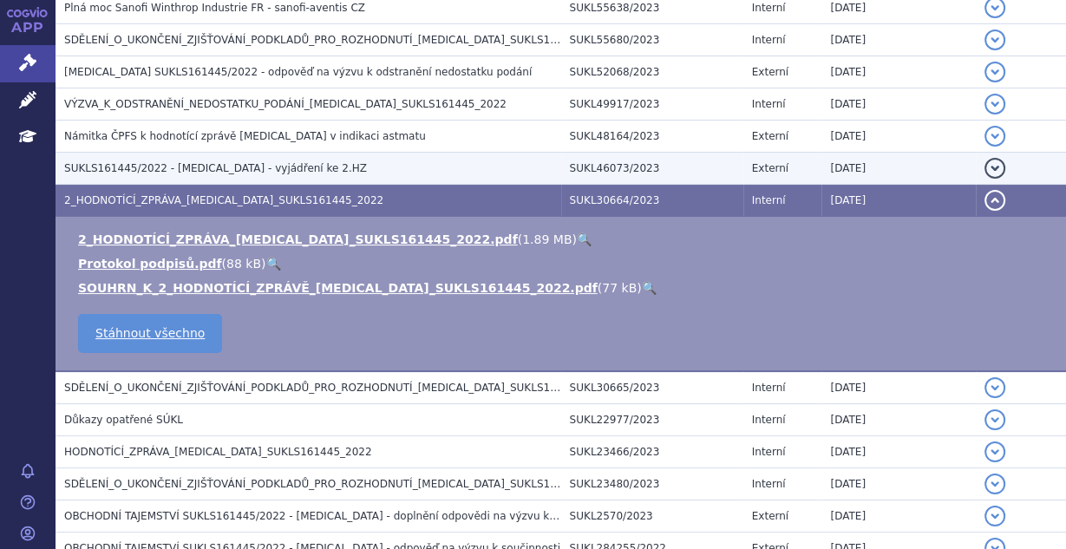
click at [320, 160] on h3 "SUKLS161445/2022 - [MEDICAL_DATA] - vyjádření ke 2.HZ" at bounding box center [312, 168] width 497 height 17
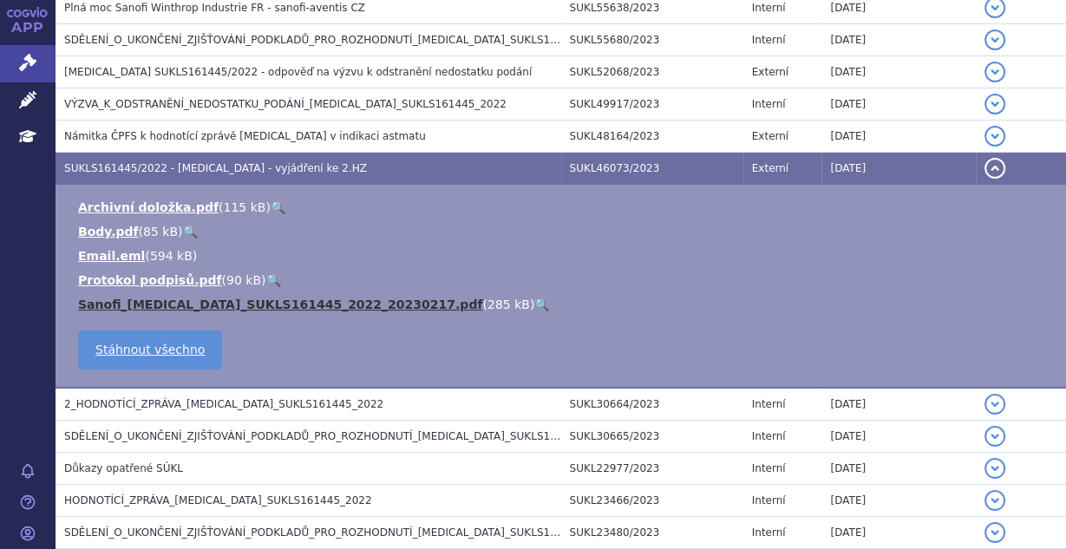
click at [278, 297] on link "Sanofi_[MEDICAL_DATA]_SUKLS161445_2022_20230217.pdf" at bounding box center [280, 304] width 404 height 14
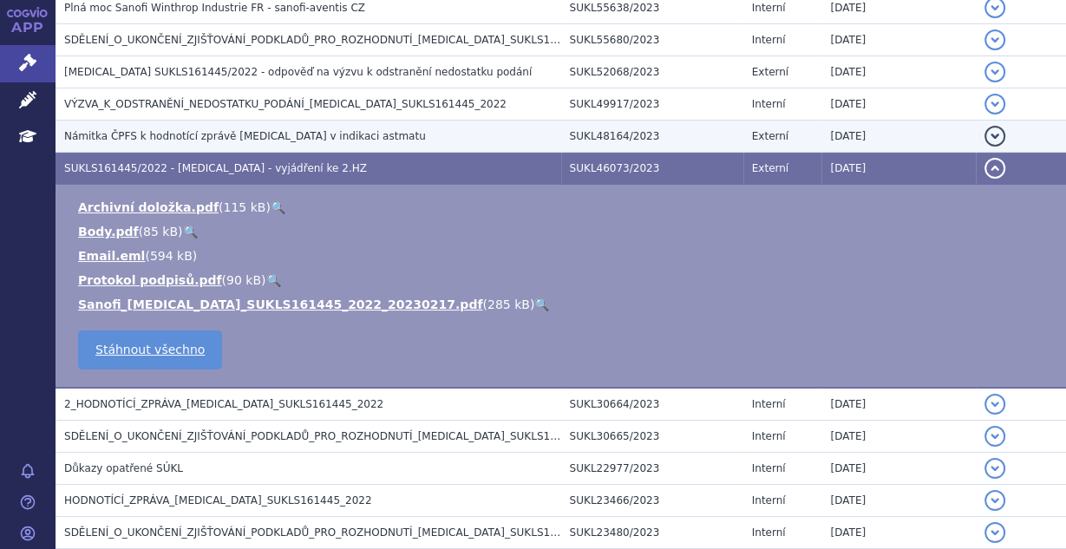
drag, startPoint x: 238, startPoint y: 121, endPoint x: 251, endPoint y: 121, distance: 13.0
click at [238, 130] on span "Námitka ČPFS k hodnotící zprávě [MEDICAL_DATA] v indikaci astmatu" at bounding box center [245, 136] width 362 height 12
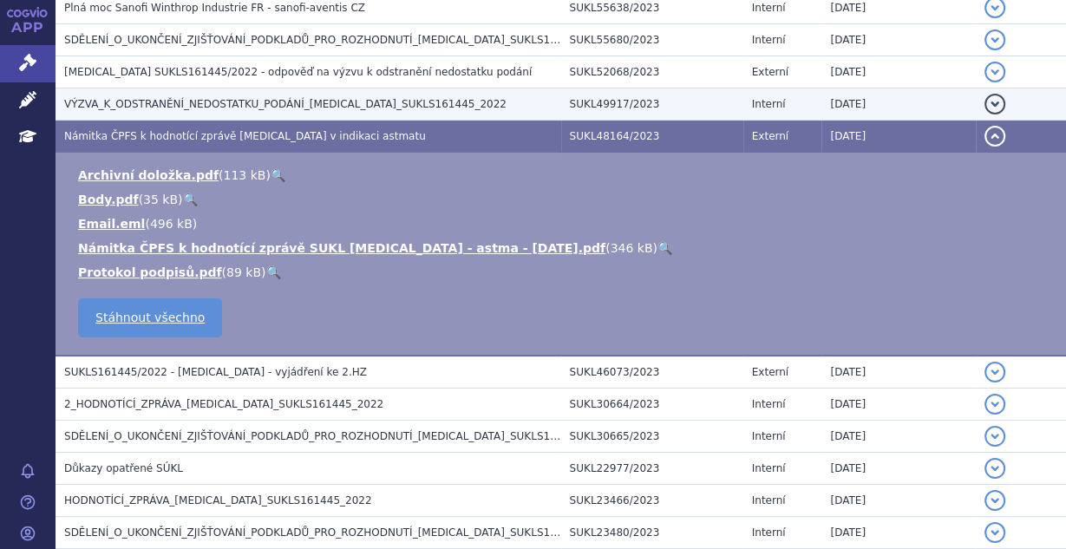
click at [235, 98] on span "VÝZVA_K_ODSTRANĚNÍ_NEDOSTATKU_PODÁNÍ_[MEDICAL_DATA]_SUKLS161445_2022" at bounding box center [285, 104] width 442 height 12
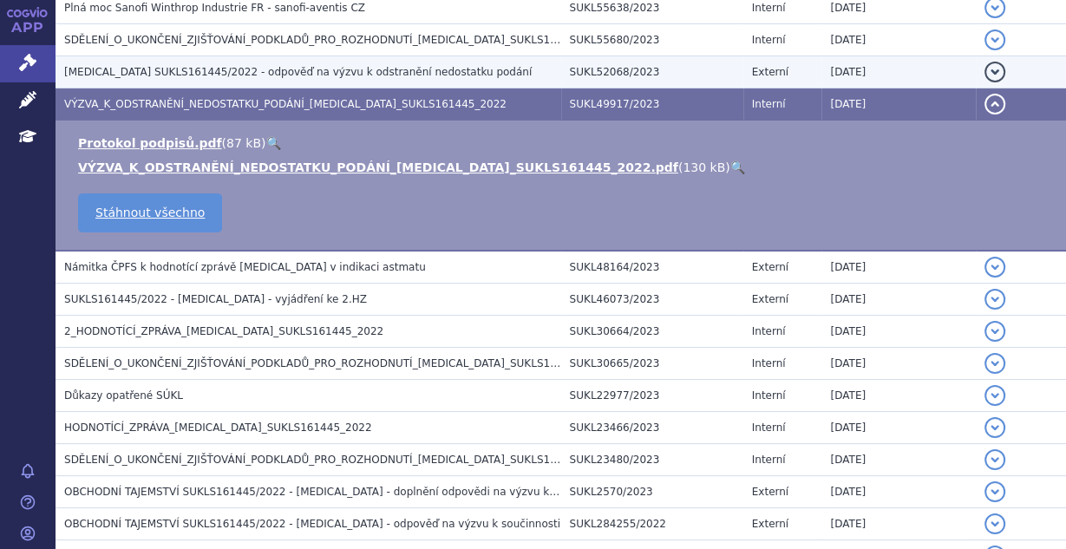
click at [247, 68] on span "[MEDICAL_DATA] SUKLS161445/2022 - odpověď na výzvu k odstranění nedostatku podá…" at bounding box center [297, 72] width 467 height 12
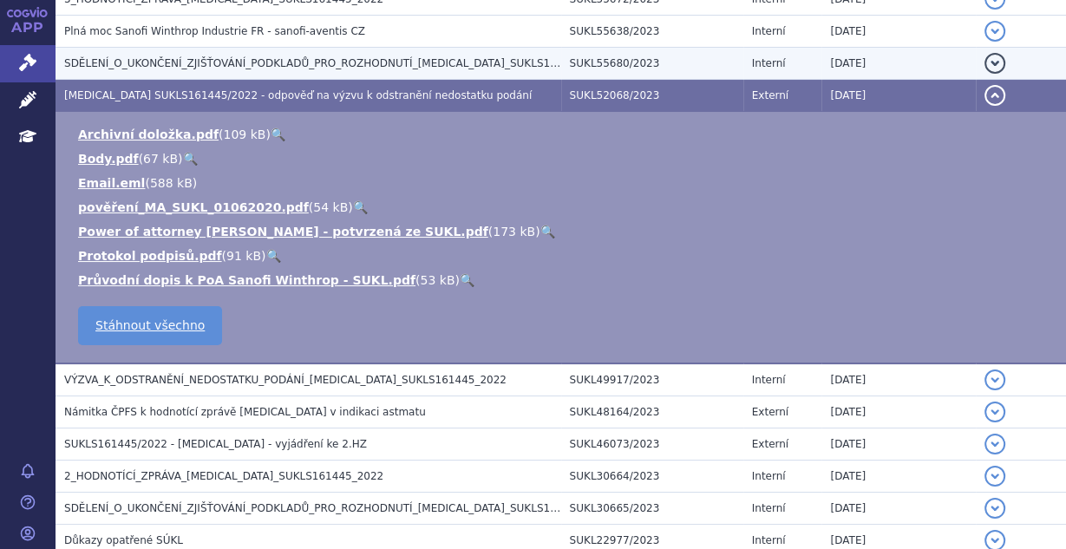
scroll to position [1302, 0]
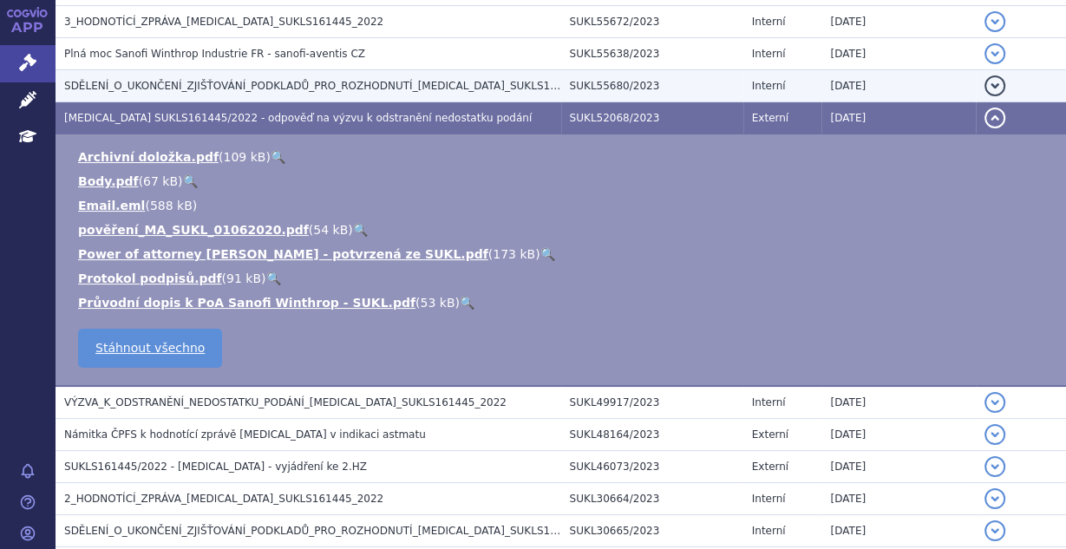
click at [255, 81] on span "SDĚLENÍ_O_UKONČENÍ_ZJIŠŤOVÁNÍ_PODKLADŮ_PRO_ROZHODNUTÍ_[MEDICAL_DATA]_SUKLS16144…" at bounding box center [339, 86] width 551 height 12
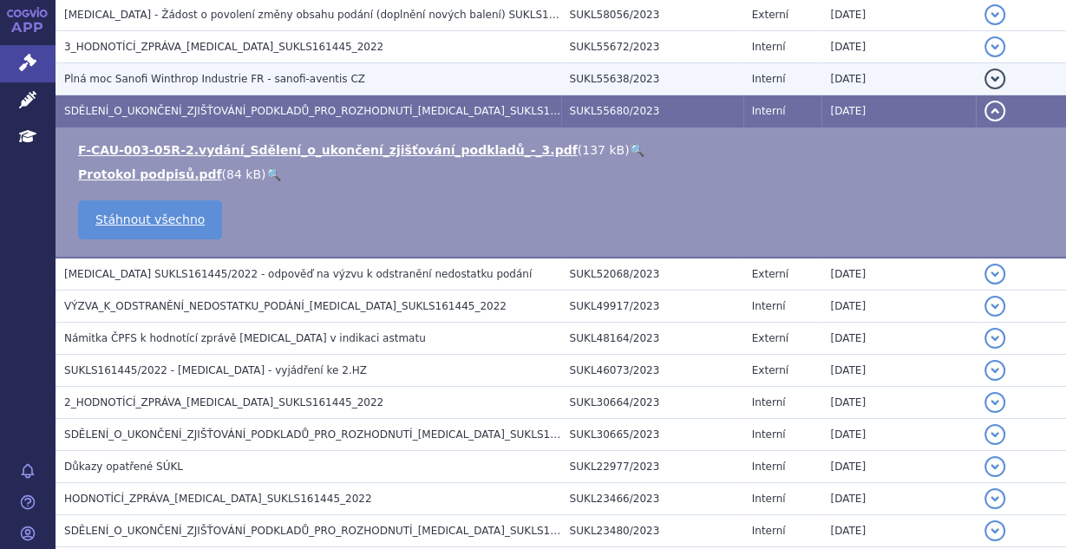
scroll to position [1210, 0]
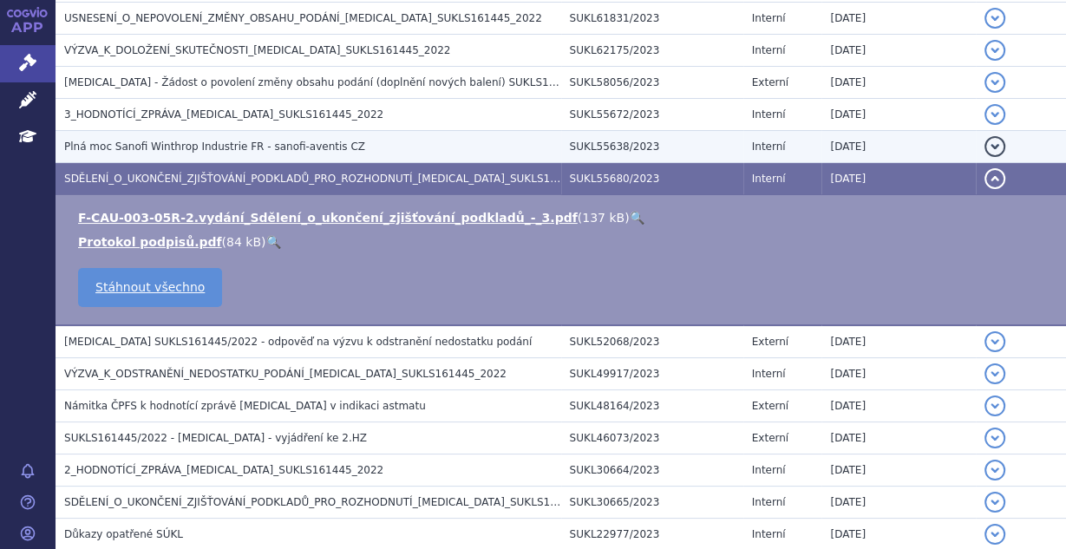
click at [271, 140] on span "Plná moc Sanofi Winthrop Industrie FR - sanofi-aventis CZ" at bounding box center [214, 146] width 301 height 12
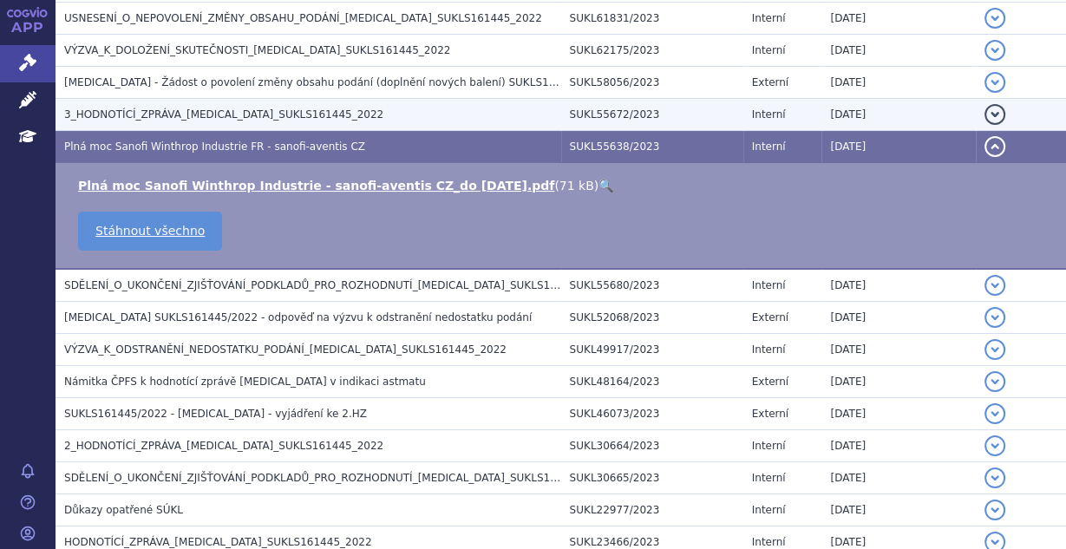
click at [286, 108] on span "3_HODNOTÍCÍ_ZPRÁVA_[MEDICAL_DATA]_SUKLS161445_2022" at bounding box center [223, 114] width 319 height 12
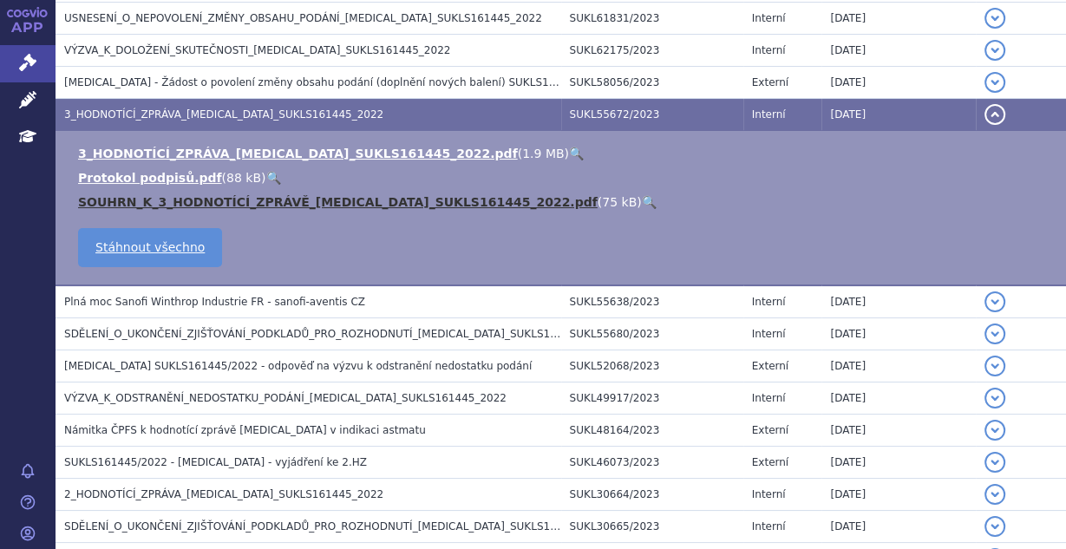
click at [293, 195] on link "SOUHRN_K_3_HODNOTÍCÍ_ZPRÁVĚ_[MEDICAL_DATA]_SUKLS161445_2022.pdf" at bounding box center [337, 202] width 519 height 14
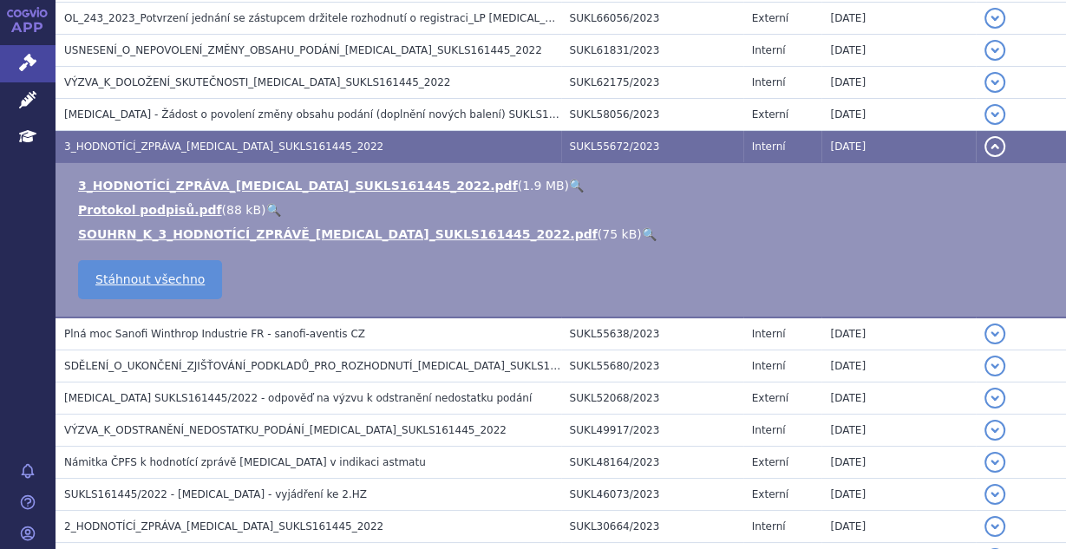
scroll to position [1164, 0]
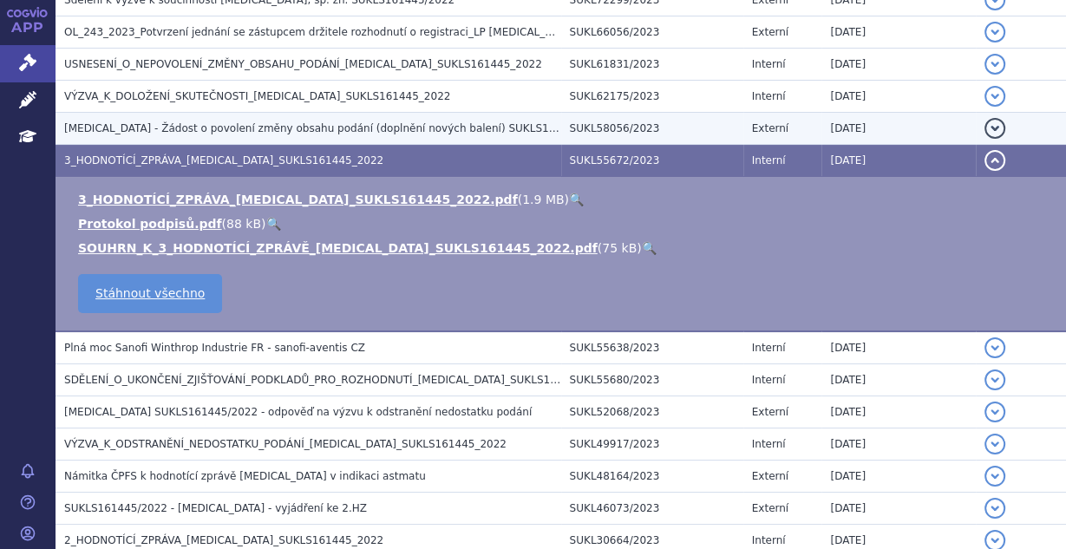
click at [233, 126] on span "[MEDICAL_DATA] - Žádost o povolení změny obsahu podání (doplnění nových balení)…" at bounding box center [337, 128] width 547 height 12
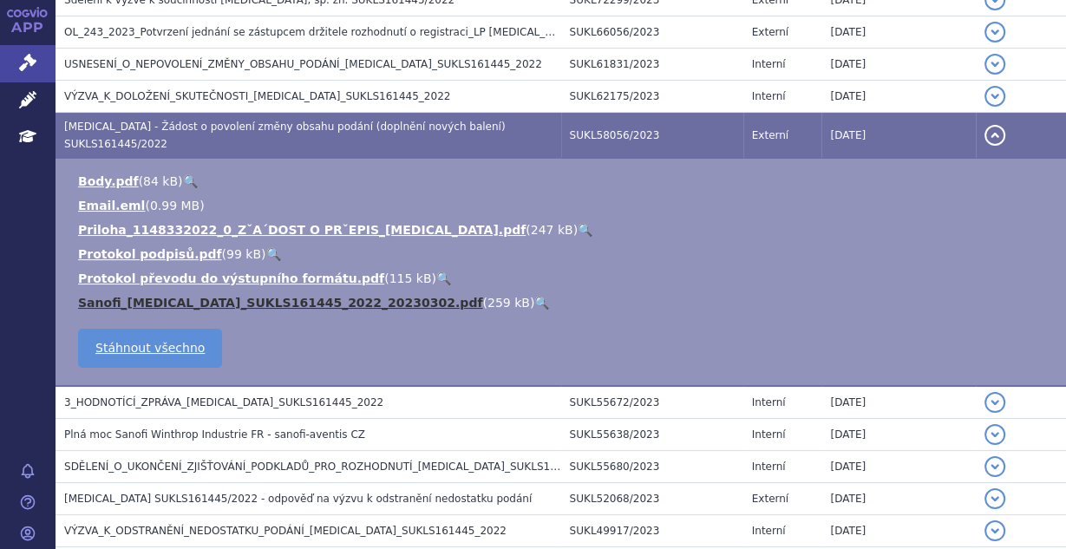
click at [225, 296] on link "Sanofi_[MEDICAL_DATA]_SUKLS161445_2022_20230302.pdf" at bounding box center [280, 303] width 404 height 14
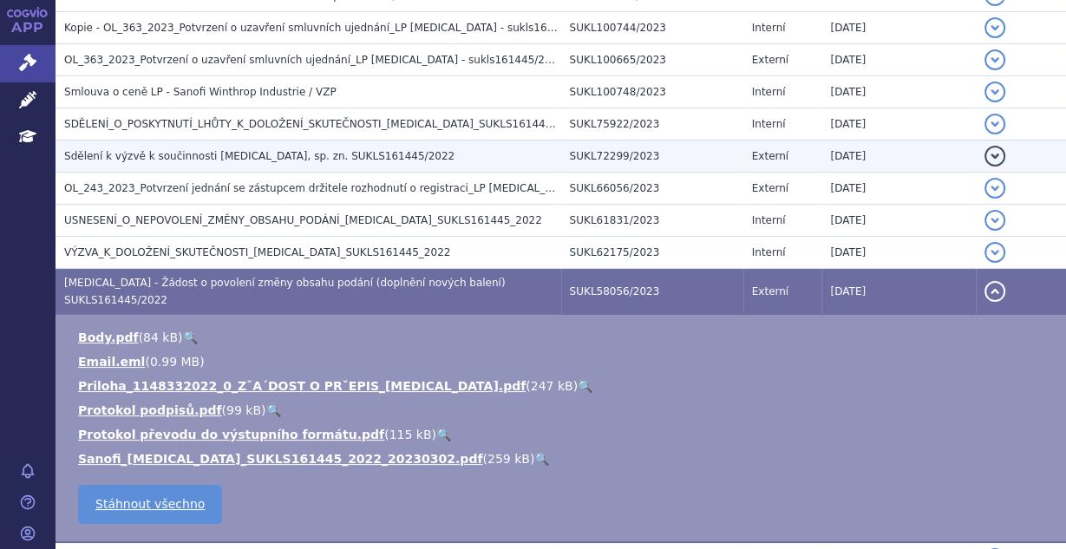
scroll to position [978, 0]
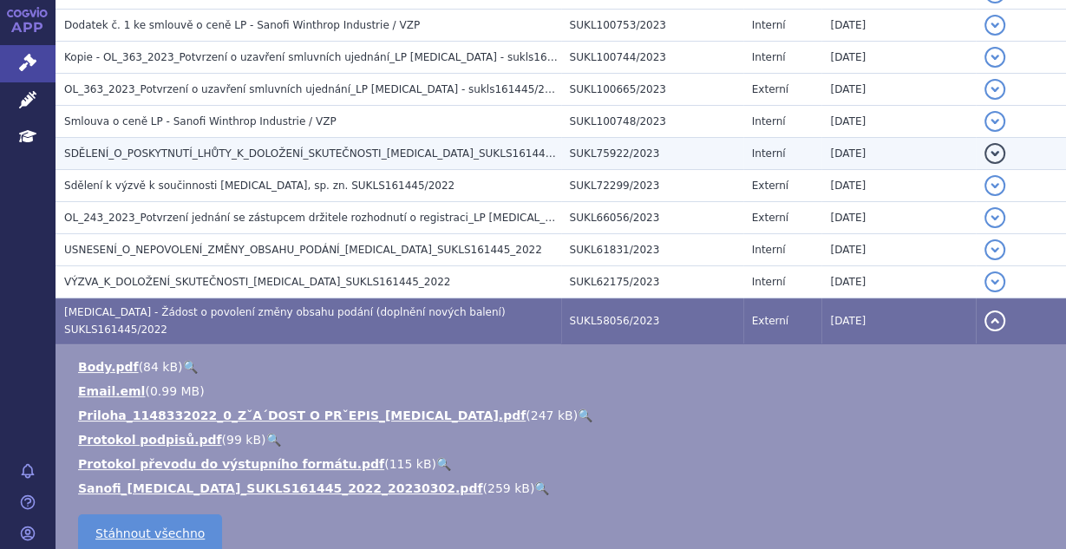
click at [339, 147] on span "SDĚLENÍ_O_POSKYTNUTÍ_LHŮTY_K_DOLOŽENÍ_SKUTEČNOSTI_[MEDICAL_DATA]_SUKLS161445_20…" at bounding box center [323, 153] width 519 height 12
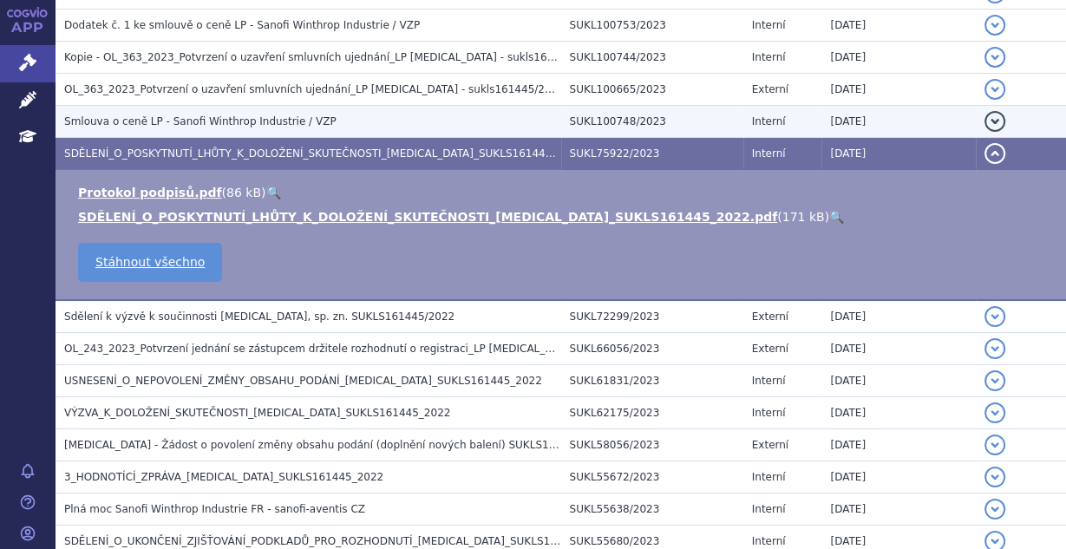
click at [341, 120] on h3 "Smlouva o ceně LP - Sanofi Winthrop Industrie / VZP" at bounding box center [312, 121] width 497 height 17
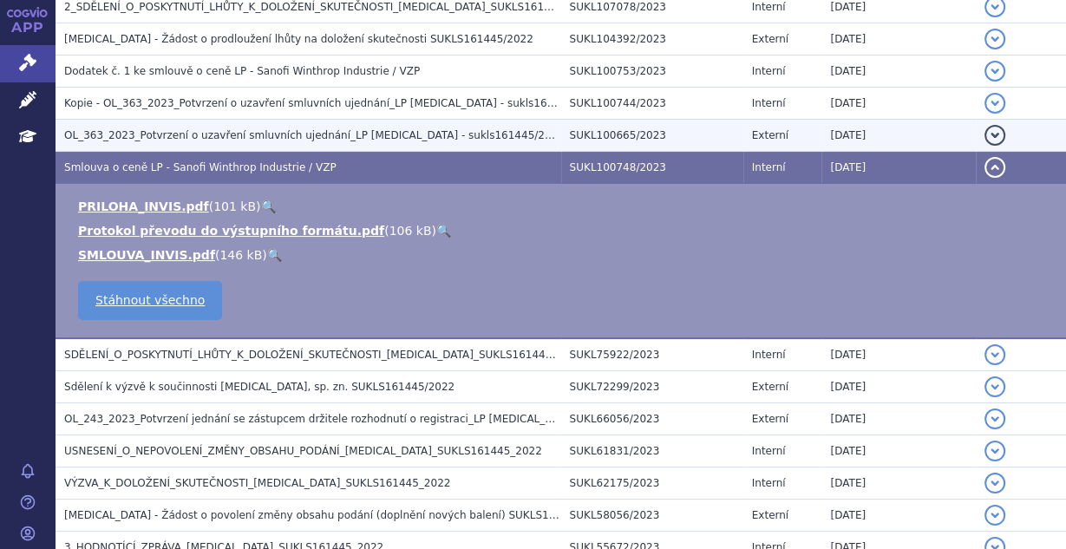
click at [349, 130] on span "OL_363_2023_Potvrzení o uzavření smluvních ujednání_LP [MEDICAL_DATA] - sukls16…" at bounding box center [314, 135] width 500 height 12
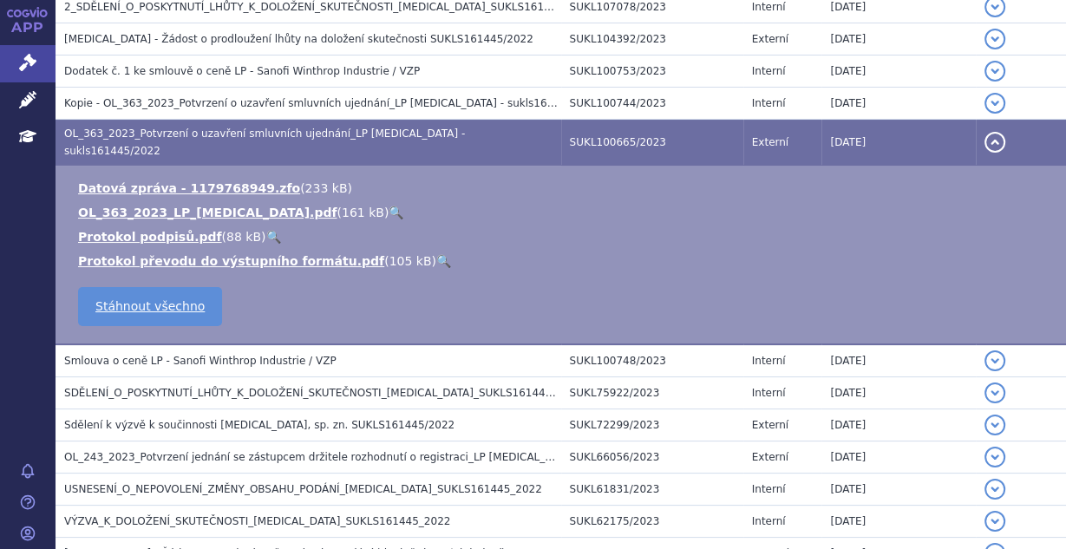
scroll to position [886, 0]
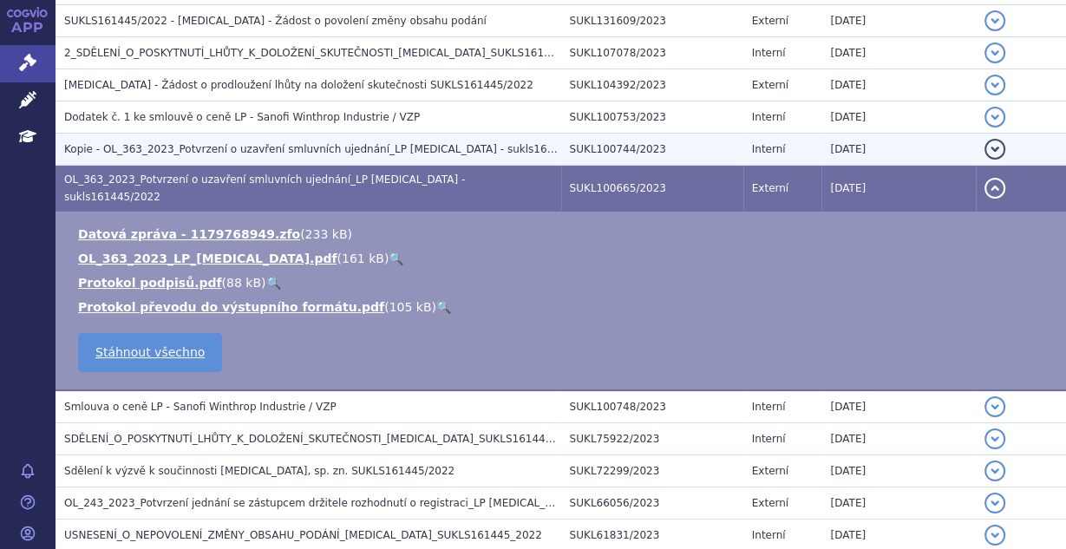
click at [371, 143] on span "Kopie - OL_363_2023_Potvrzení o uzavření smluvních ujednání_LP [MEDICAL_DATA] -…" at bounding box center [333, 149] width 539 height 12
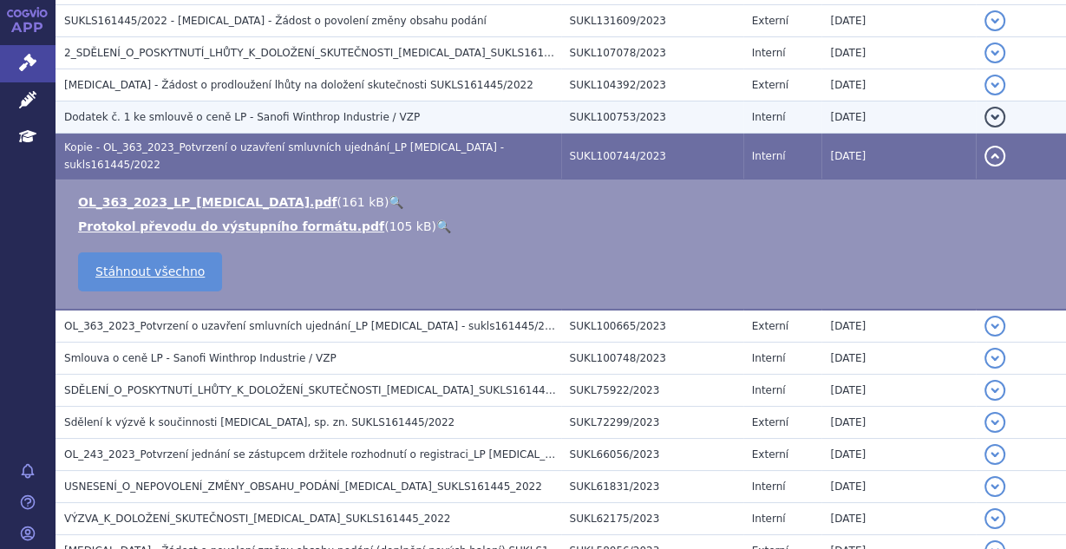
click at [367, 111] on span "Dodatek č. 1 ke smlouvě o ceně LP - Sanofi Winthrop Industrie / VZP" at bounding box center [241, 117] width 355 height 12
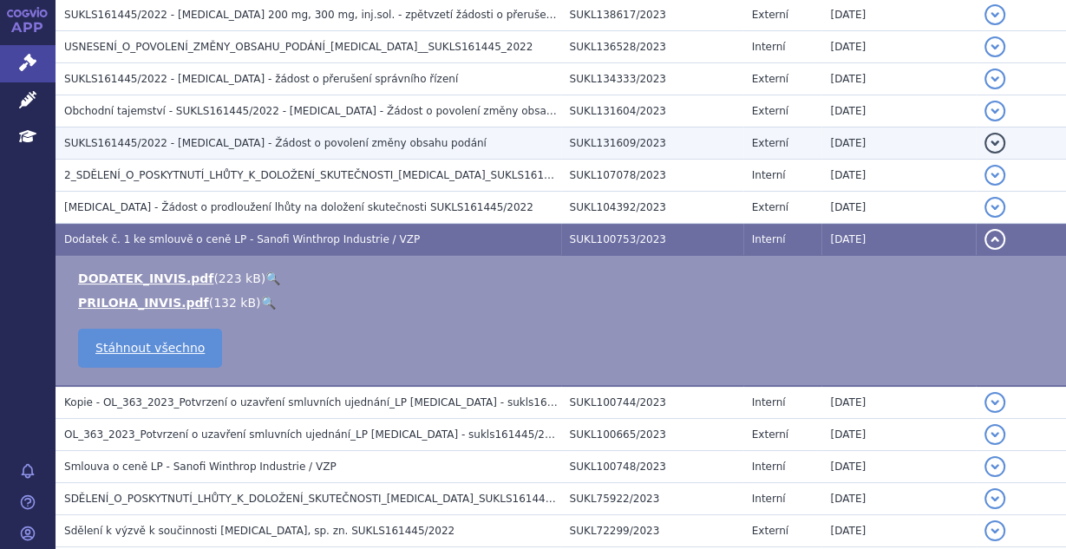
scroll to position [747, 0]
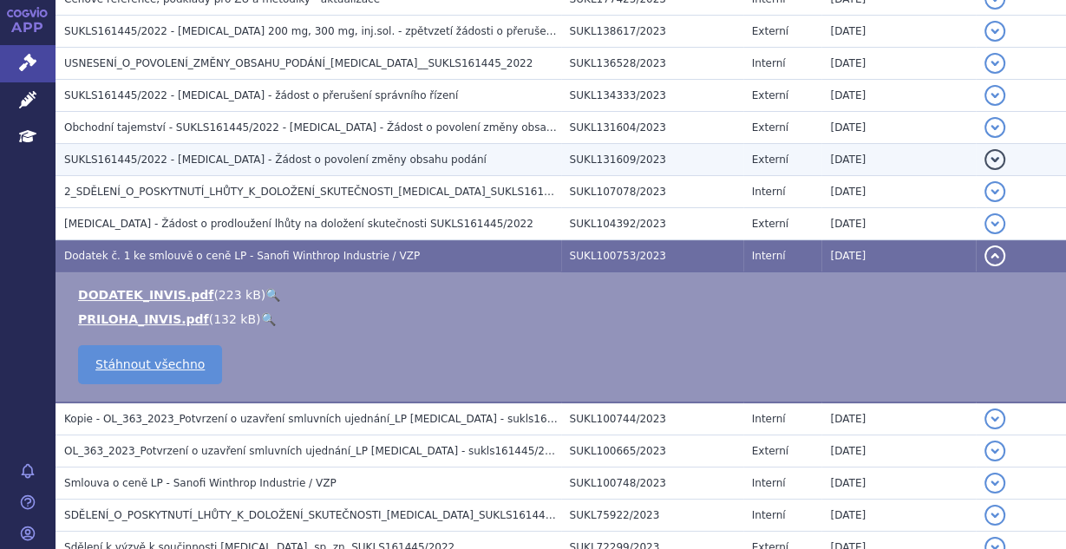
click at [363, 153] on span "SUKLS161445/2022 - [MEDICAL_DATA] - Žádost o povolení změny obsahu podání" at bounding box center [275, 159] width 422 height 12
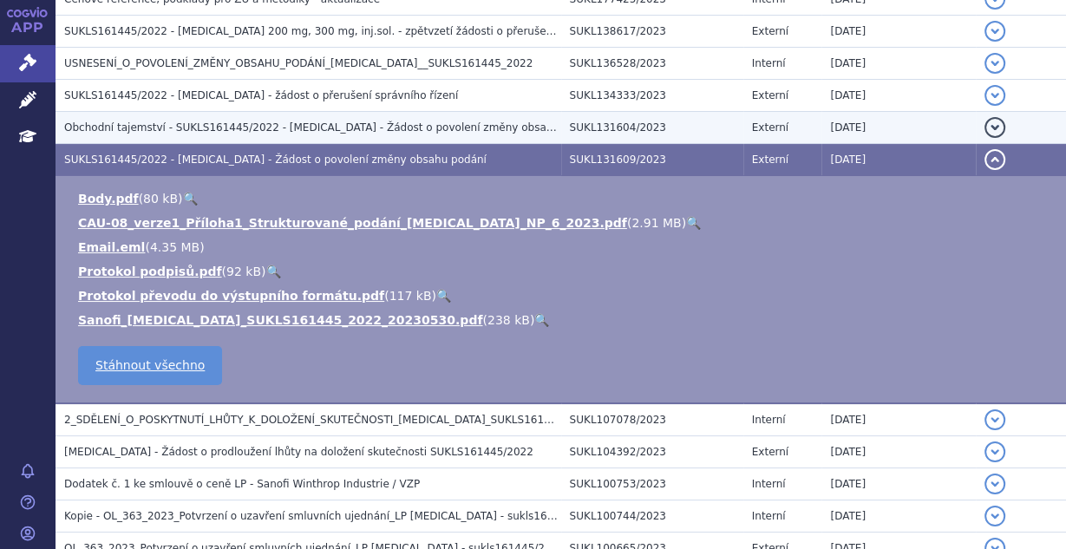
scroll to position [701, 0]
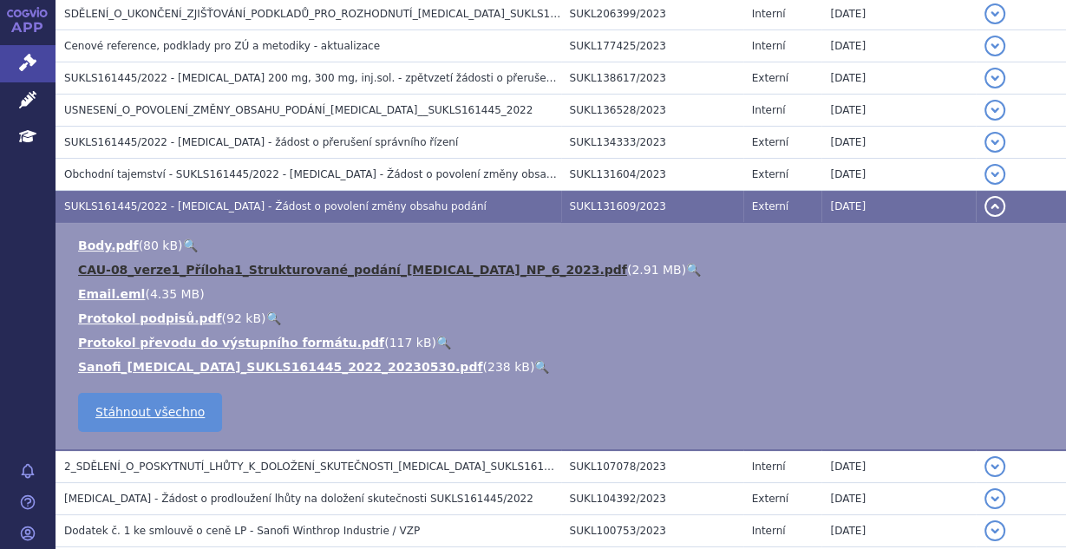
click at [368, 263] on link "CAU-08_verze1_Příloha1_Strukturované_podání_[MEDICAL_DATA]_NP_6_2023.pdf" at bounding box center [352, 270] width 549 height 14
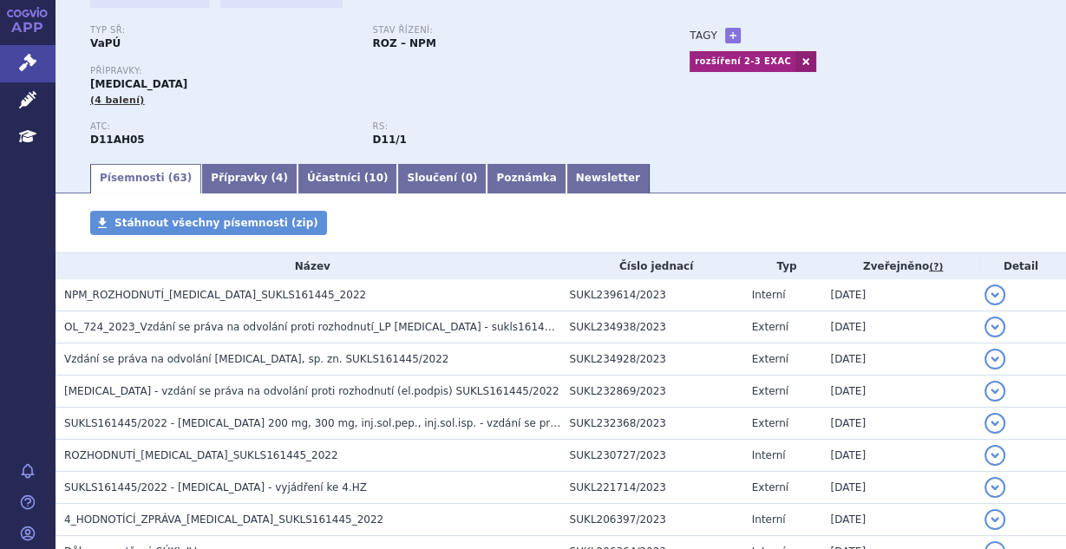
scroll to position [0, 0]
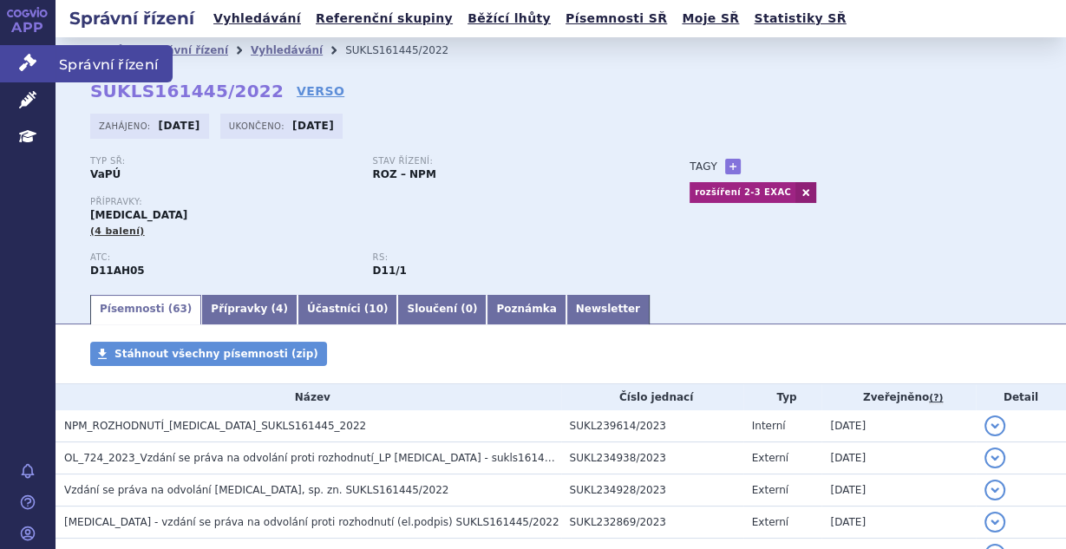
click at [36, 60] on link "Správní řízení" at bounding box center [27, 63] width 55 height 36
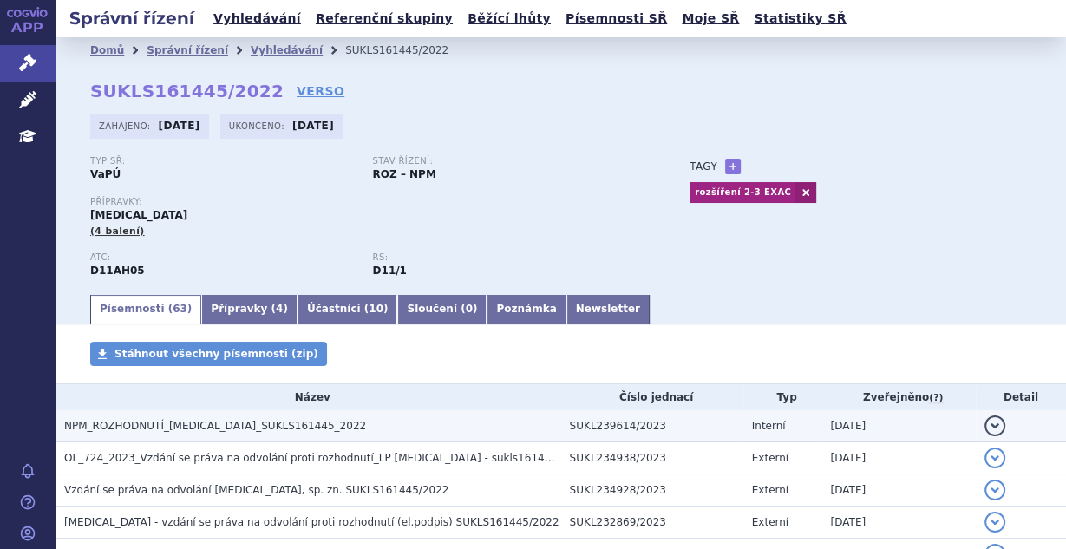
click at [225, 425] on span "NPM_ROZHODNUTÍ_[MEDICAL_DATA]_SUKLS161445_2022" at bounding box center [215, 426] width 302 height 12
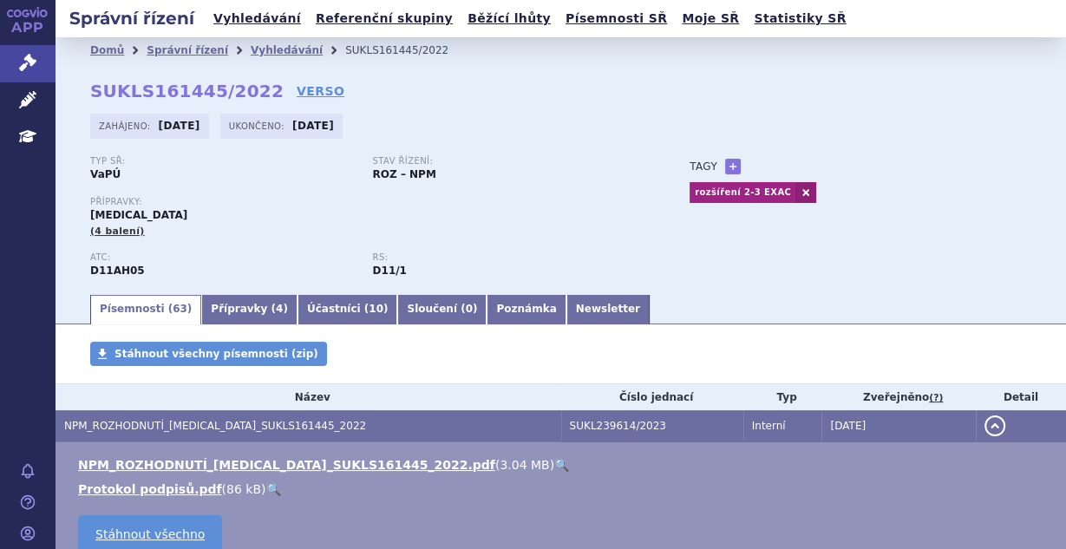
click at [233, 455] on td "NPM_ROZHODNUTÍ_[MEDICAL_DATA]_SUKLS161445_2022.pdf ( 3.04 MB ) 🔍 Protokol podpi…" at bounding box center [560, 507] width 1010 height 131
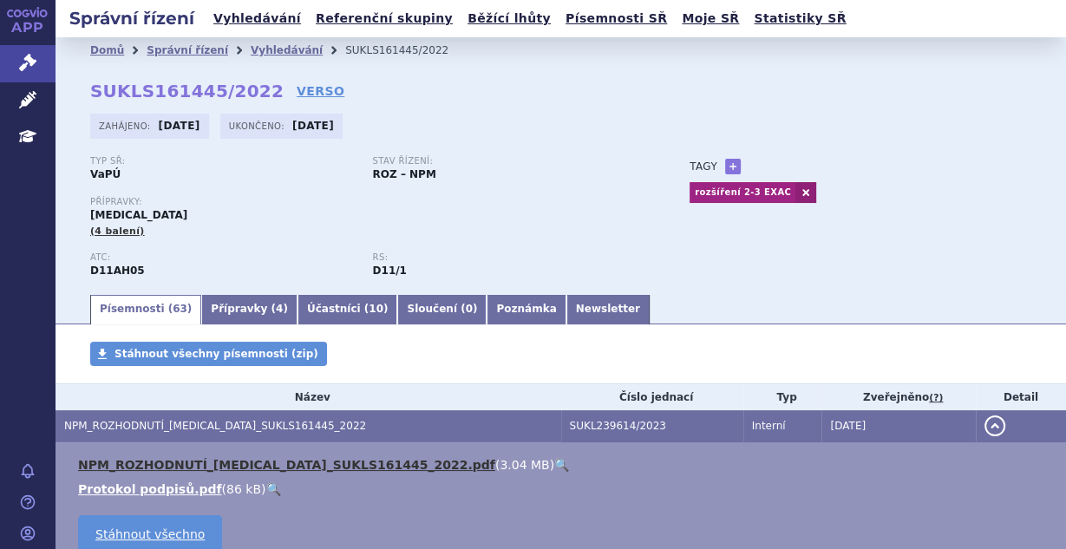
click at [238, 463] on link "NPM_ROZHODNUTÍ_[MEDICAL_DATA]_SUKLS161445_2022.pdf" at bounding box center [286, 465] width 417 height 14
